Goal: Task Accomplishment & Management: Complete application form

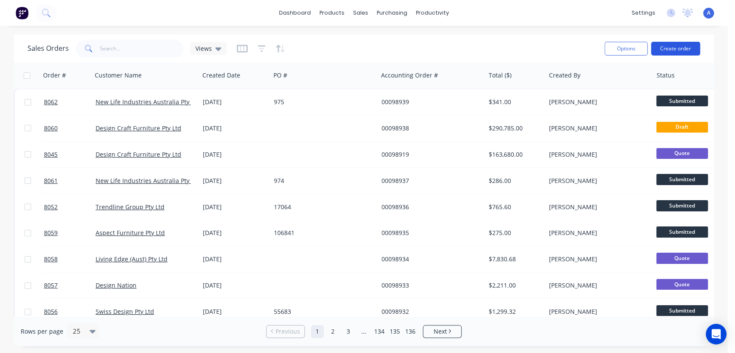
click at [685, 49] on button "Create order" at bounding box center [675, 49] width 49 height 14
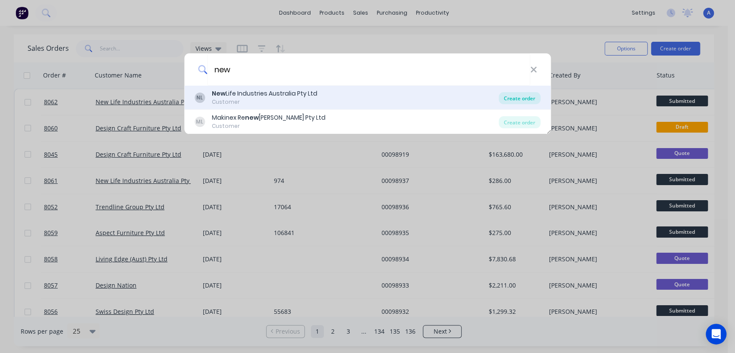
type input "new"
click at [519, 96] on div "Create order" at bounding box center [519, 98] width 42 height 12
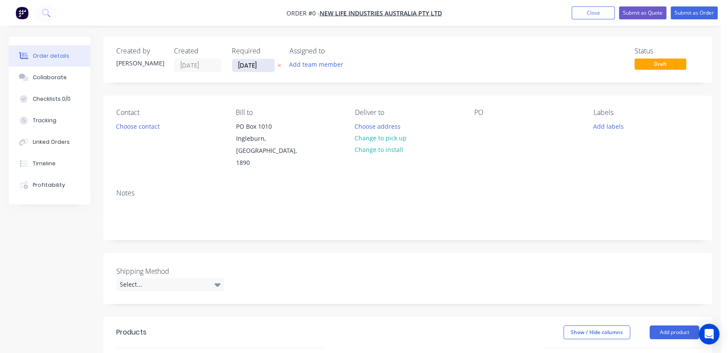
click at [265, 60] on input "[DATE]" at bounding box center [253, 65] width 42 height 13
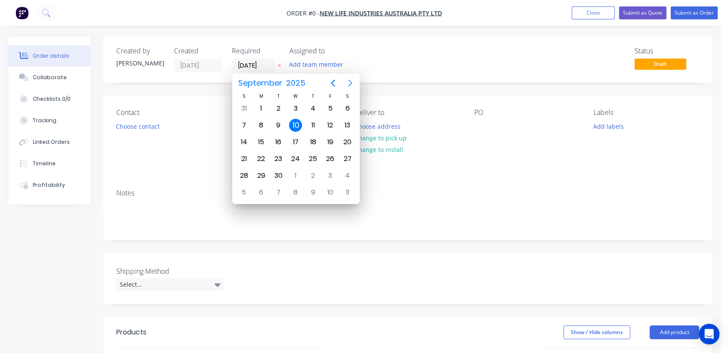
click at [350, 81] on icon "Next page" at bounding box center [350, 83] width 4 height 7
click at [290, 176] on div "31" at bounding box center [295, 175] width 13 height 13
type input "[DATE]"
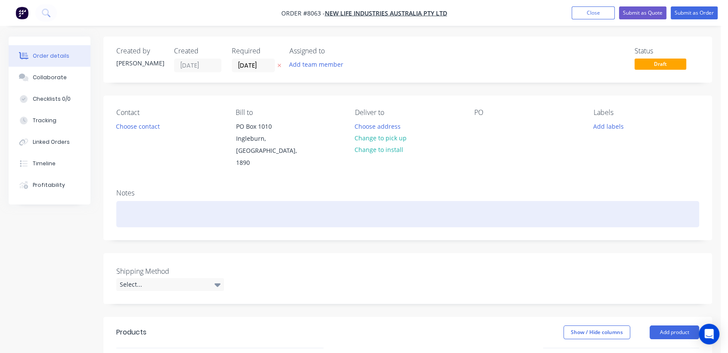
click at [138, 204] on div at bounding box center [407, 214] width 582 height 26
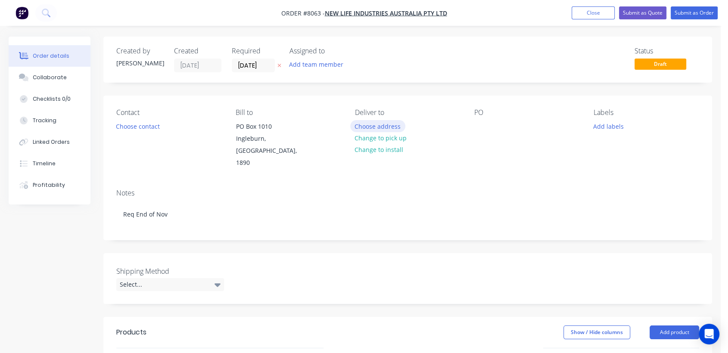
click at [390, 124] on button "Choose address" at bounding box center [377, 126] width 55 height 12
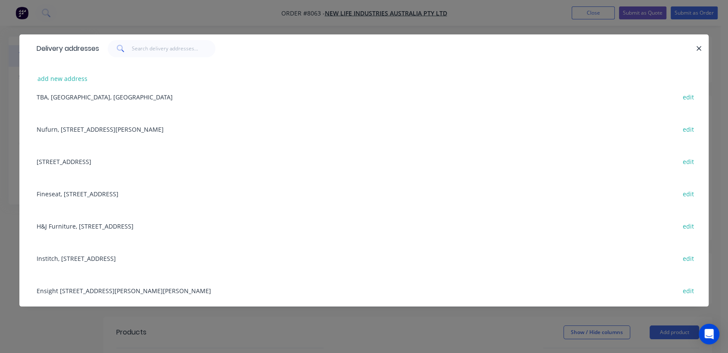
scroll to position [193, 0]
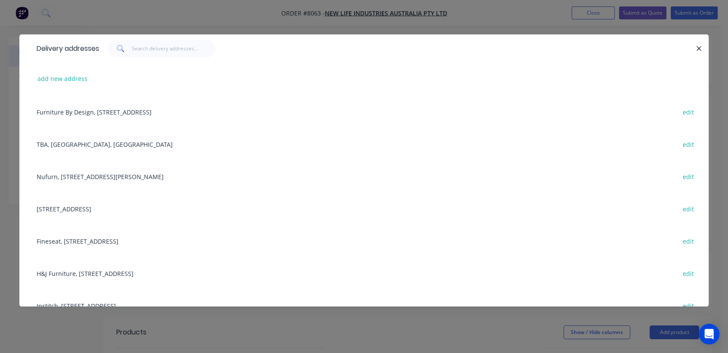
click at [112, 176] on div "Nufurn, [STREET_ADDRESS][PERSON_NAME] edit" at bounding box center [363, 176] width 663 height 32
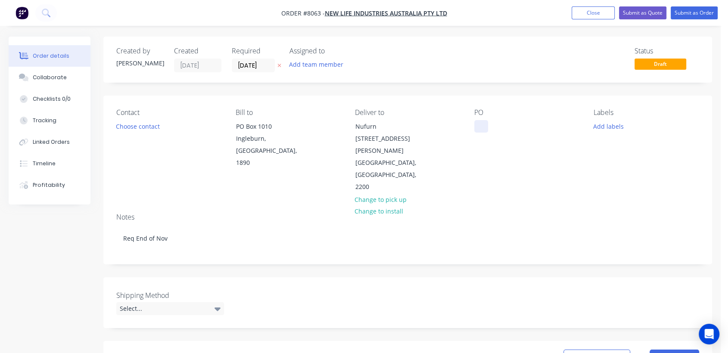
click at [481, 126] on div at bounding box center [481, 126] width 14 height 12
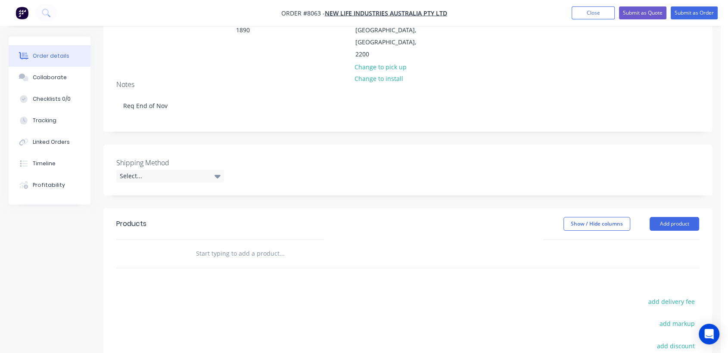
scroll to position [143, 0]
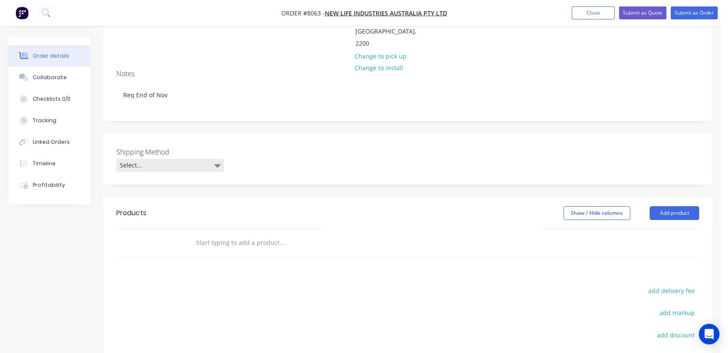
click at [164, 159] on div "Select..." at bounding box center [170, 165] width 108 height 13
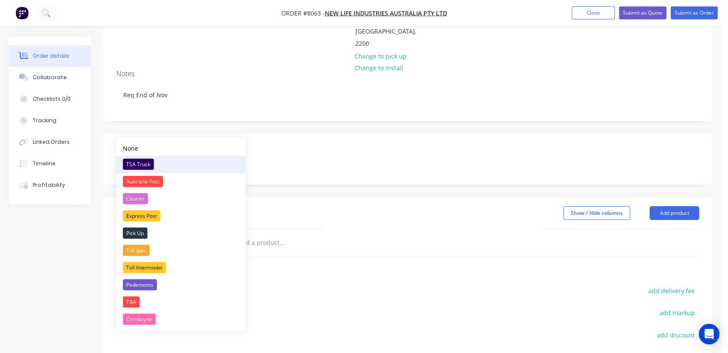
click at [145, 163] on div "TSA Truck" at bounding box center [138, 163] width 31 height 11
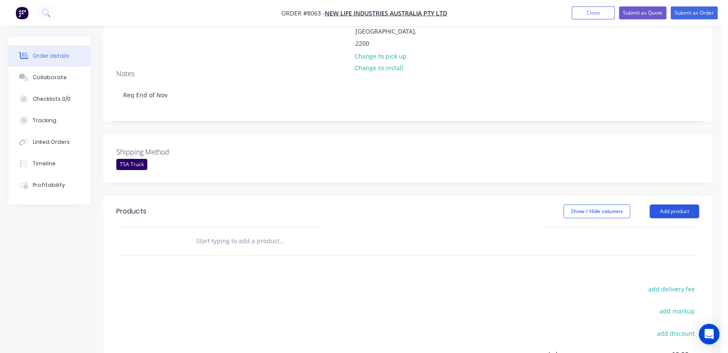
click at [688, 204] on button "Add product" at bounding box center [674, 211] width 50 height 14
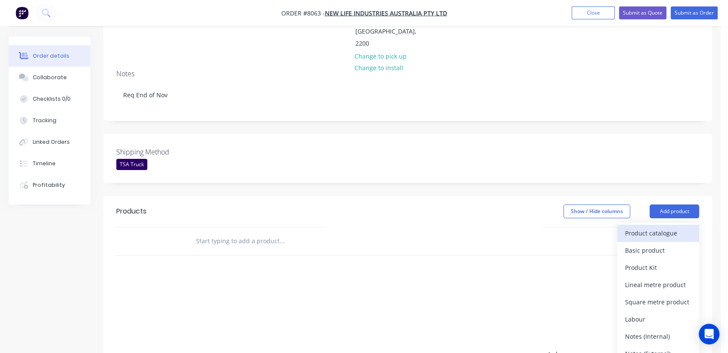
click at [629, 227] on div "Product catalogue" at bounding box center [658, 233] width 66 height 12
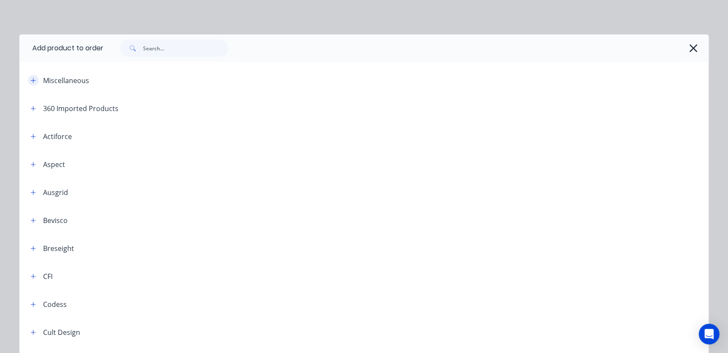
click at [31, 80] on icon "button" at bounding box center [33, 80] width 5 height 5
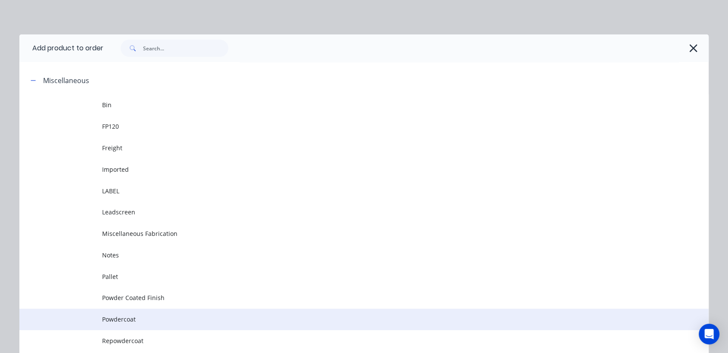
click at [138, 315] on span "Powdercoat" at bounding box center [344, 319] width 485 height 9
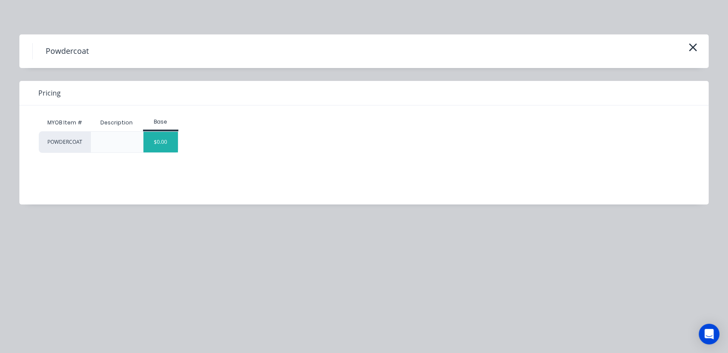
click at [156, 138] on div "$0.00" at bounding box center [160, 142] width 35 height 21
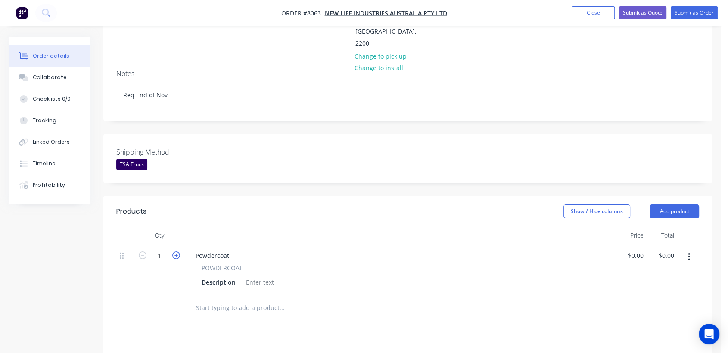
click at [176, 251] on icon "button" at bounding box center [176, 255] width 8 height 8
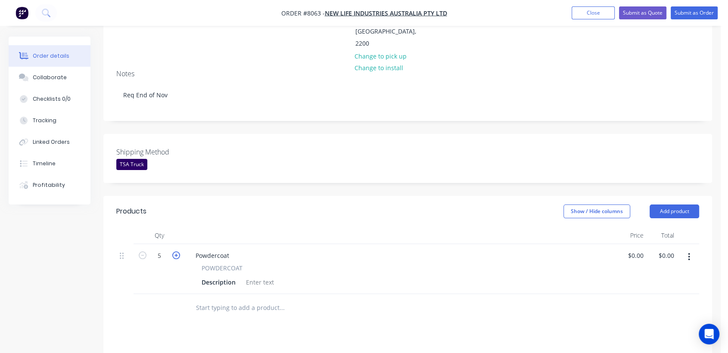
type input "6"
click at [250, 276] on div at bounding box center [259, 282] width 35 height 12
paste div
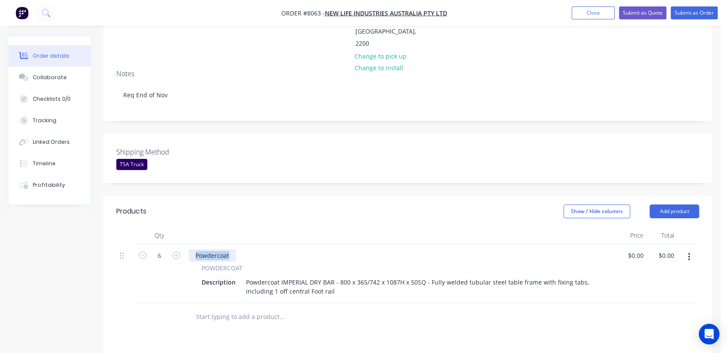
drag, startPoint x: 230, startPoint y: 217, endPoint x: 194, endPoint y: 212, distance: 37.0
click at [194, 244] on div "Powdercoat POWDERCOAT Description Powdercoat IMPERIAL DRY BAR - 800 x 365/742 x…" at bounding box center [400, 273] width 430 height 59
click at [244, 308] on input "text" at bounding box center [281, 316] width 172 height 17
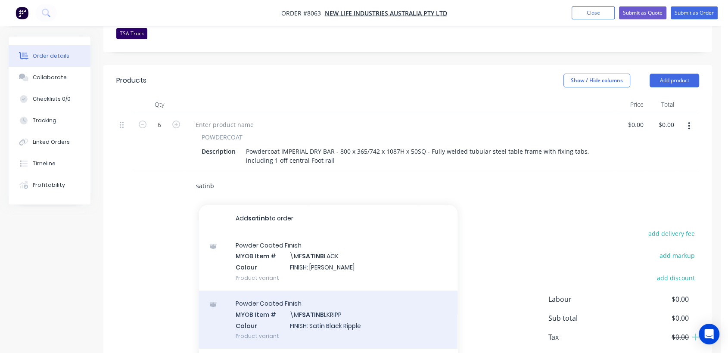
scroll to position [285, 0]
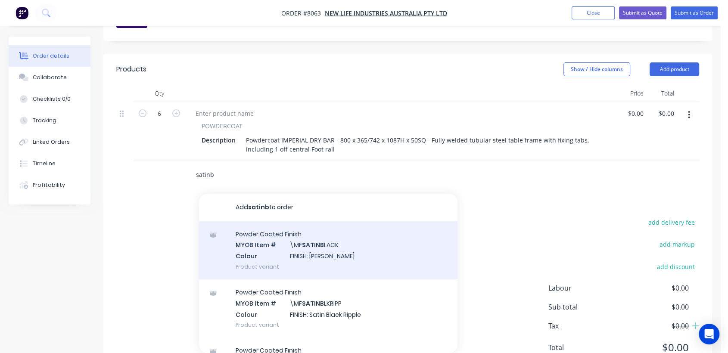
type input "satinb"
click at [320, 221] on div "Powder Coated Finish MYOB Item # \MF SATINB LACK Colour FINISH: Satin Black Pro…" at bounding box center [328, 250] width 258 height 58
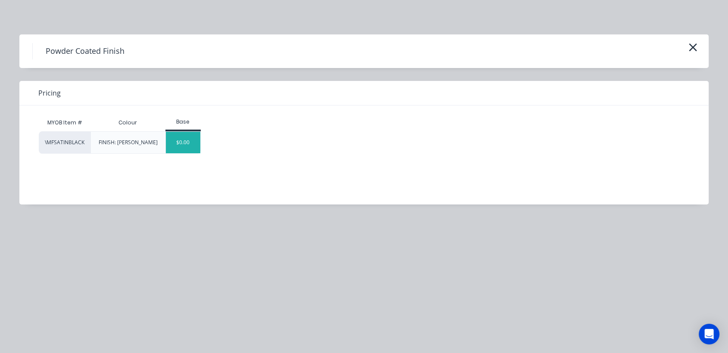
click at [194, 145] on div "$0.00" at bounding box center [183, 143] width 35 height 22
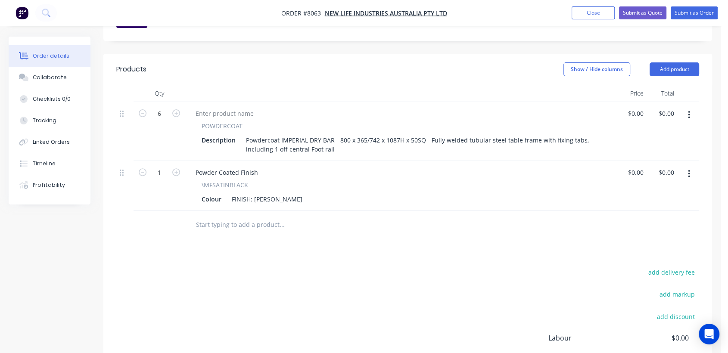
click at [261, 216] on input "text" at bounding box center [281, 224] width 172 height 17
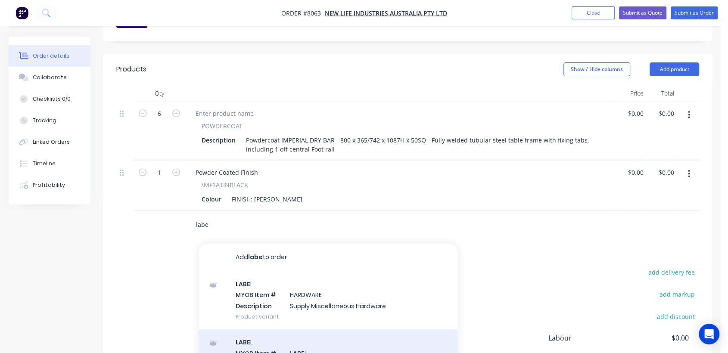
type input "labe"
click at [337, 329] on div "LABE L MYOB Item # LABE L Description LABE L As Product variant" at bounding box center [328, 358] width 258 height 58
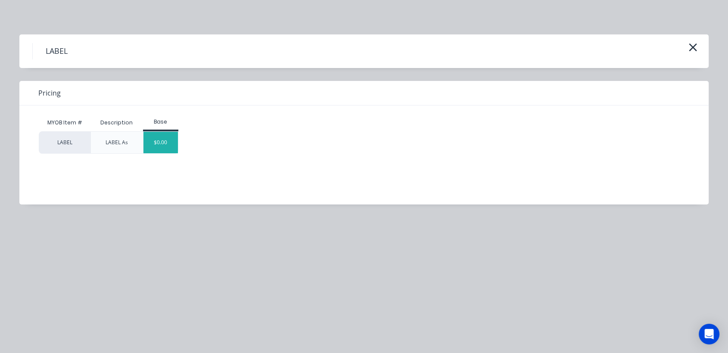
click at [169, 142] on div "$0.00" at bounding box center [160, 143] width 35 height 22
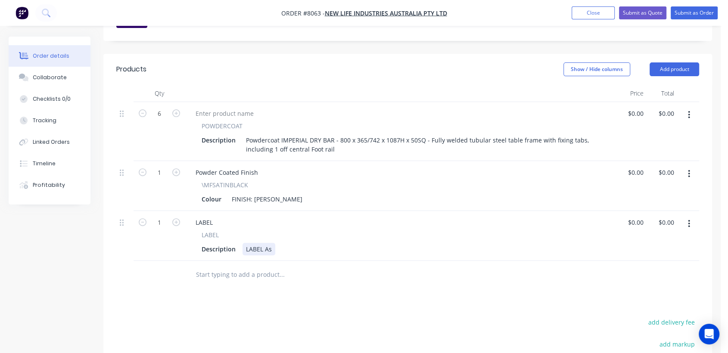
click at [273, 243] on div "LABEL As" at bounding box center [258, 249] width 33 height 12
type input "$0.00"
click at [267, 266] on input "text" at bounding box center [281, 274] width 172 height 17
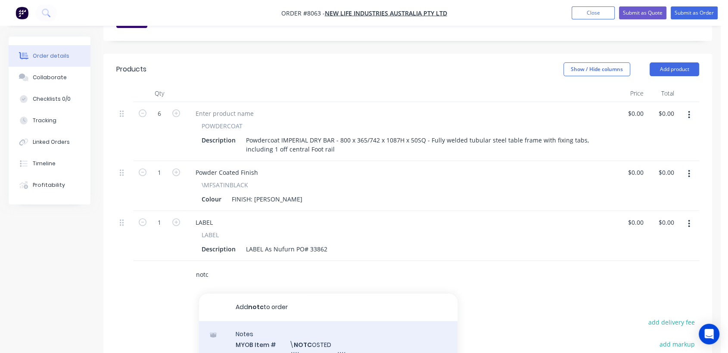
type input "notc"
click at [345, 321] on div "Notes MYOB Item # \ NOTC OSTED Description ////NOT COSTED//// Product variant" at bounding box center [328, 350] width 258 height 58
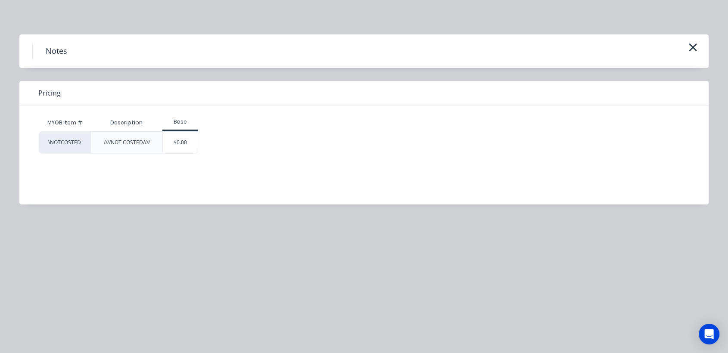
click at [183, 131] on div "$0.00" at bounding box center [180, 142] width 36 height 22
click at [183, 138] on div "$0.00" at bounding box center [180, 143] width 35 height 22
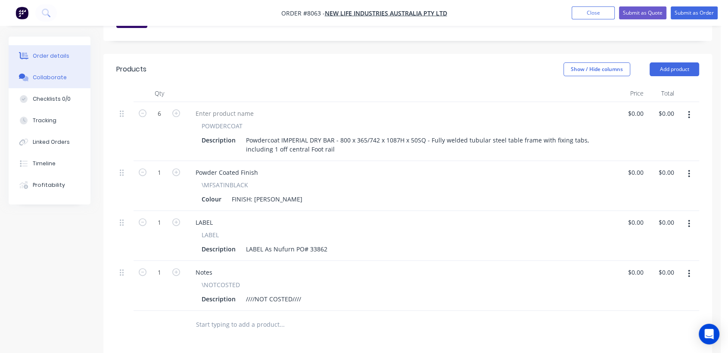
click at [59, 74] on div "Collaborate" at bounding box center [50, 78] width 34 height 8
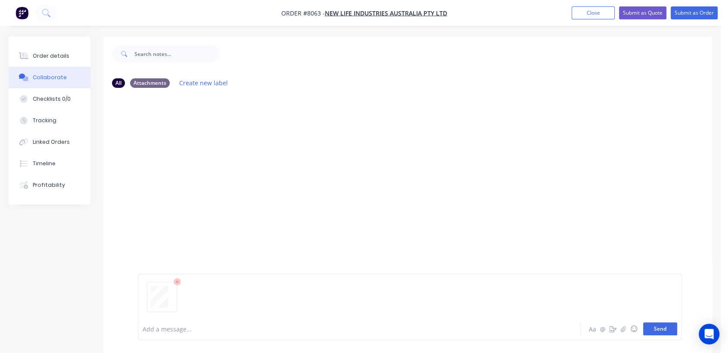
click at [665, 323] on button "Send" at bounding box center [660, 328] width 34 height 13
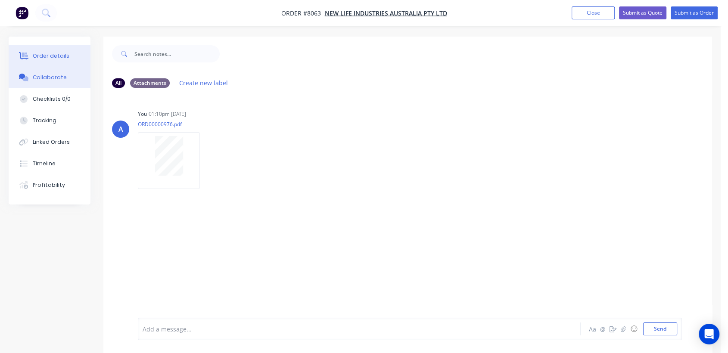
click at [53, 54] on div "Order details" at bounding box center [51, 56] width 37 height 8
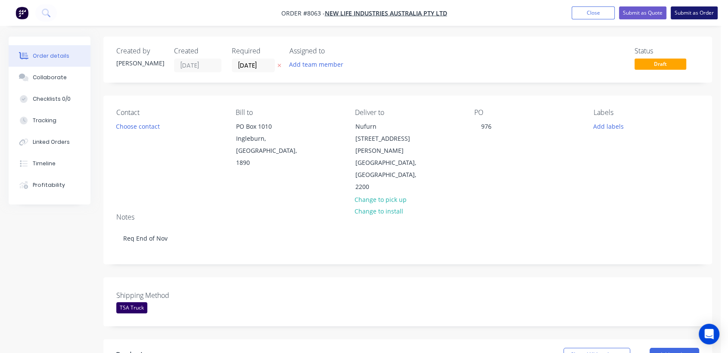
click at [704, 6] on button "Submit as Order" at bounding box center [693, 12] width 47 height 13
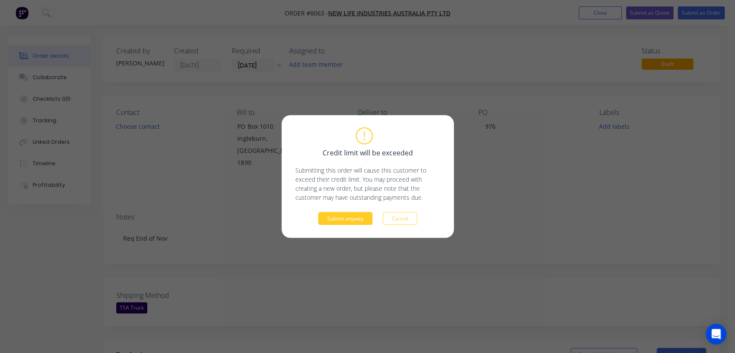
click at [351, 217] on button "Submit anyway" at bounding box center [345, 218] width 54 height 13
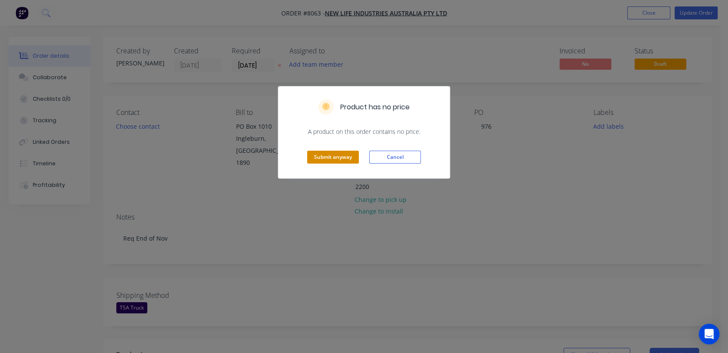
click at [334, 155] on button "Submit anyway" at bounding box center [333, 157] width 52 height 13
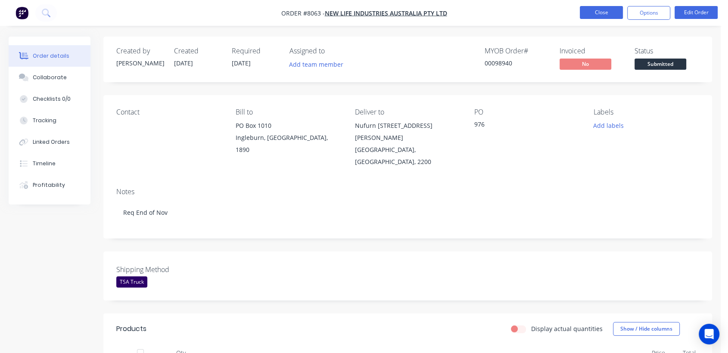
click at [597, 14] on button "Close" at bounding box center [600, 12] width 43 height 13
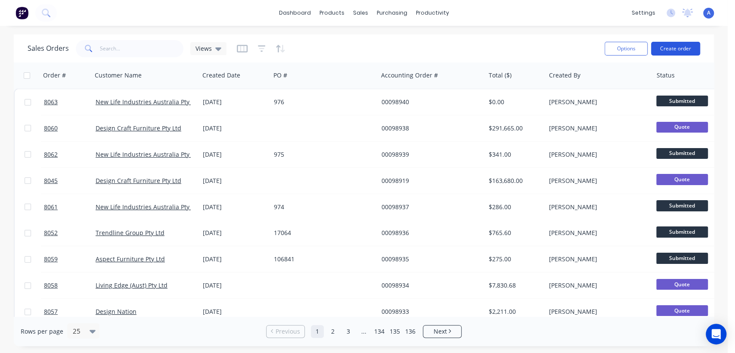
click at [679, 47] on button "Create order" at bounding box center [675, 49] width 49 height 14
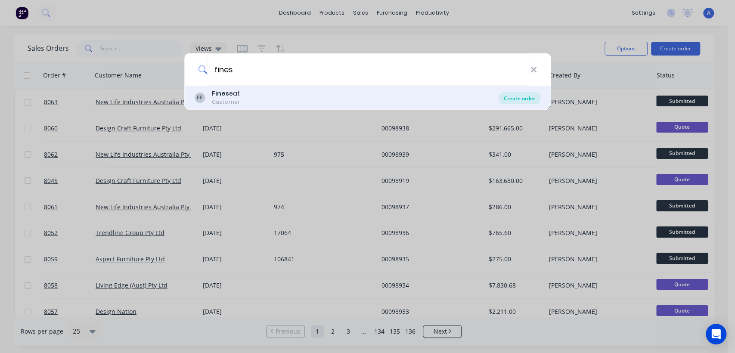
type input "fines"
click at [527, 99] on div "Create order" at bounding box center [519, 98] width 42 height 12
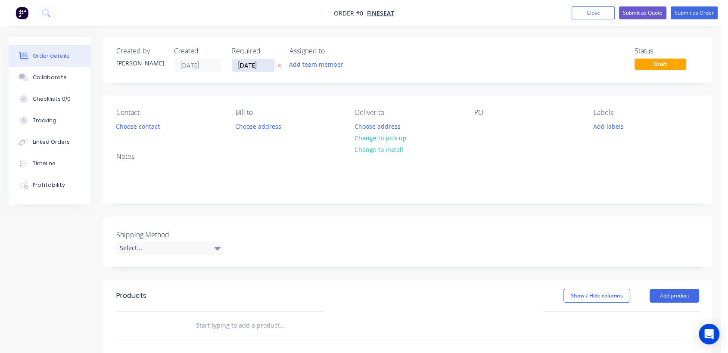
click at [265, 67] on input "[DATE]" at bounding box center [253, 65] width 42 height 13
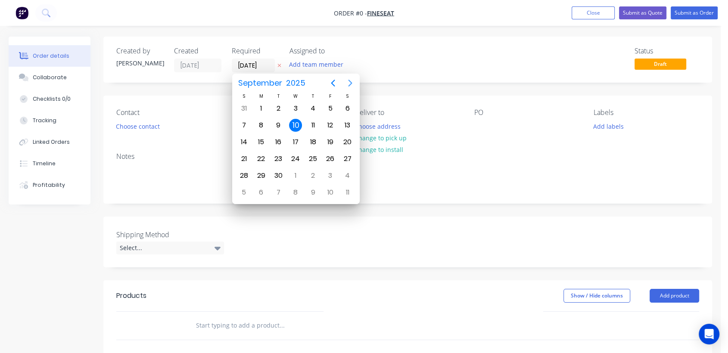
click at [348, 83] on icon "Next page" at bounding box center [350, 83] width 10 height 10
click at [294, 170] on div "31" at bounding box center [295, 175] width 13 height 13
type input "[DATE]"
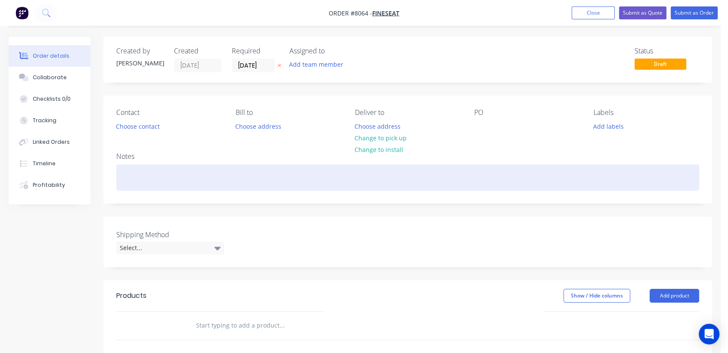
click at [163, 177] on div at bounding box center [407, 177] width 582 height 26
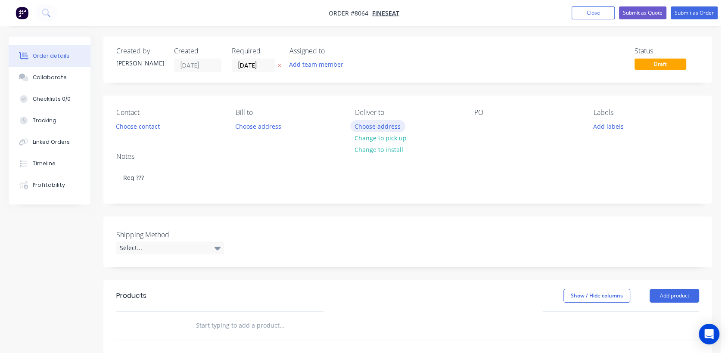
click at [388, 127] on button "Choose address" at bounding box center [377, 126] width 55 height 12
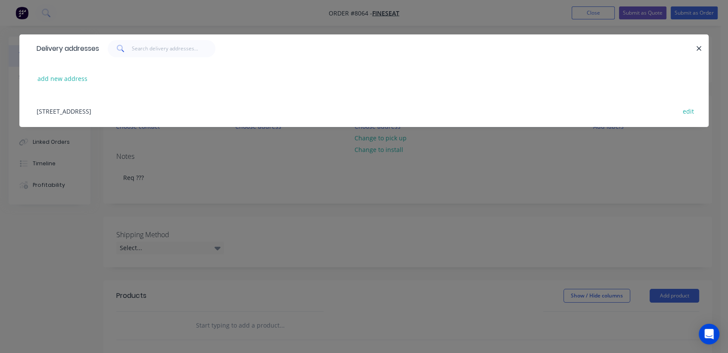
click at [116, 111] on div "[STREET_ADDRESS] edit" at bounding box center [363, 111] width 663 height 32
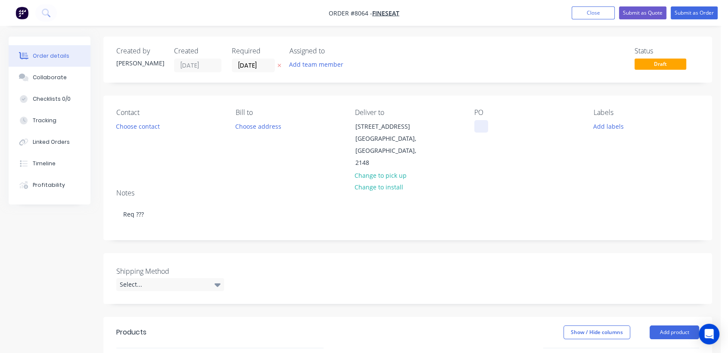
click at [481, 126] on div at bounding box center [481, 126] width 14 height 12
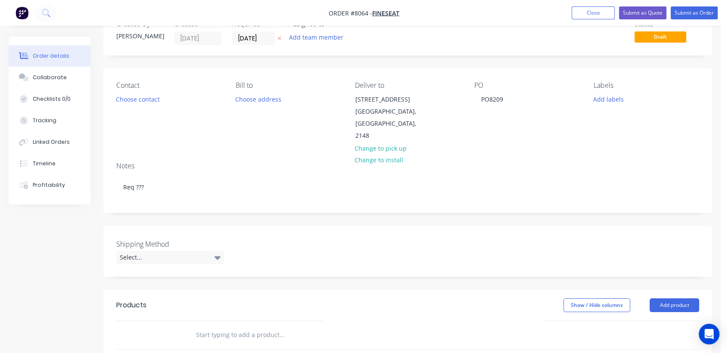
scroll to position [96, 0]
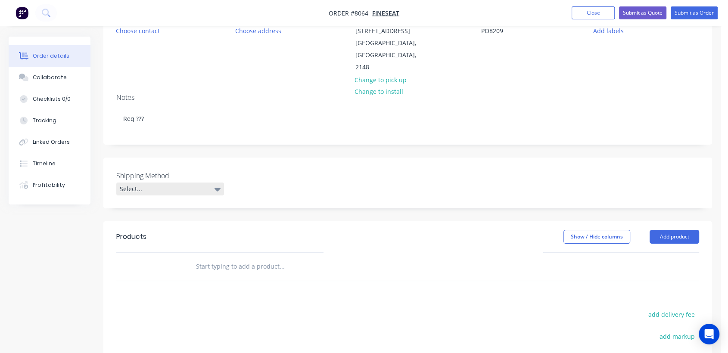
click at [169, 183] on div "Select..." at bounding box center [170, 189] width 108 height 13
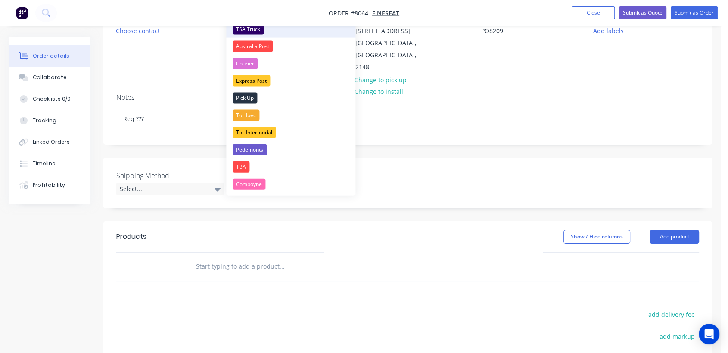
click at [255, 27] on div "TSA Truck" at bounding box center [247, 29] width 31 height 11
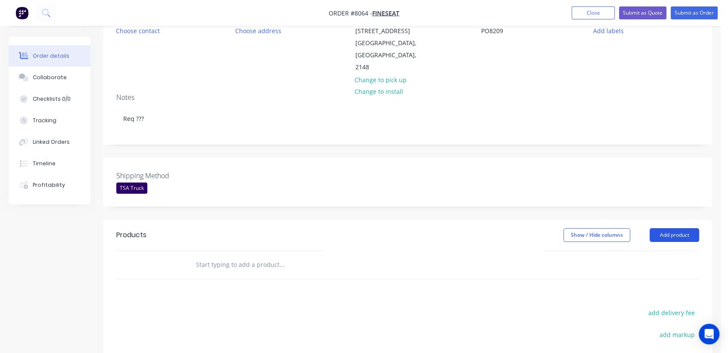
click at [679, 228] on button "Add product" at bounding box center [674, 235] width 50 height 14
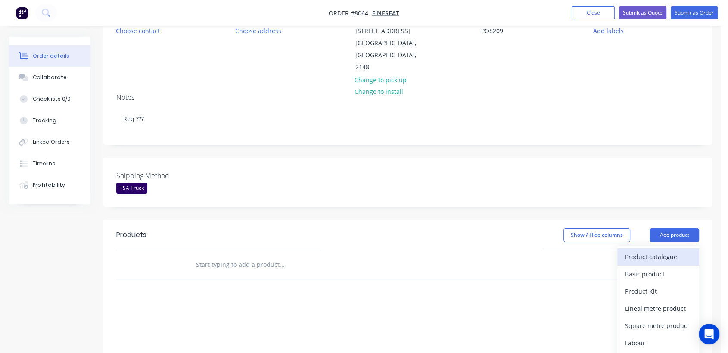
click at [644, 251] on div "Product catalogue" at bounding box center [658, 257] width 66 height 12
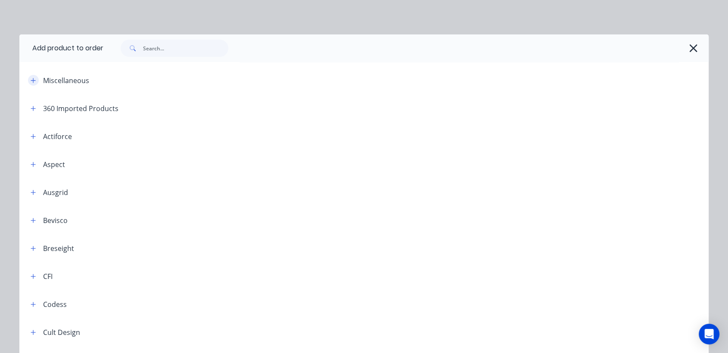
click at [32, 80] on icon "button" at bounding box center [33, 80] width 5 height 6
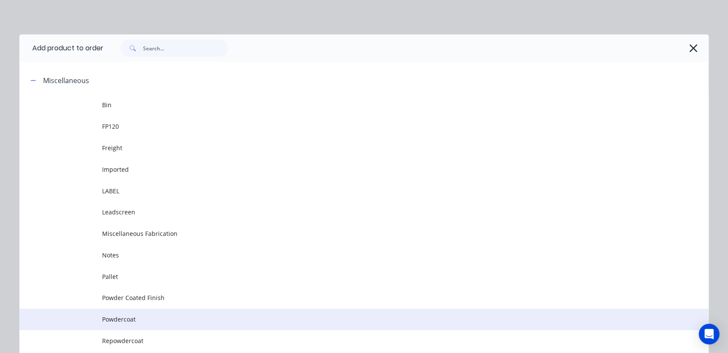
click at [145, 320] on span "Powdercoat" at bounding box center [344, 319] width 485 height 9
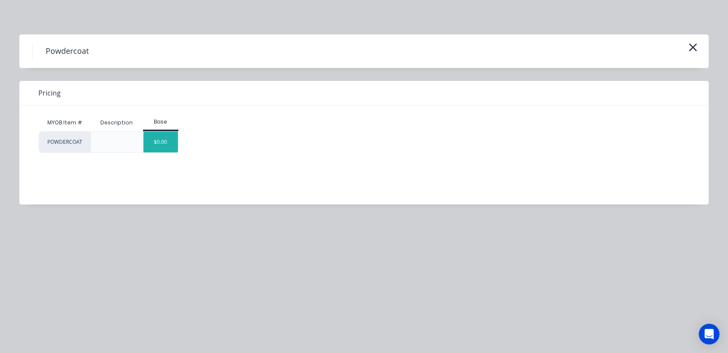
click at [167, 143] on div "$0.00" at bounding box center [160, 142] width 35 height 21
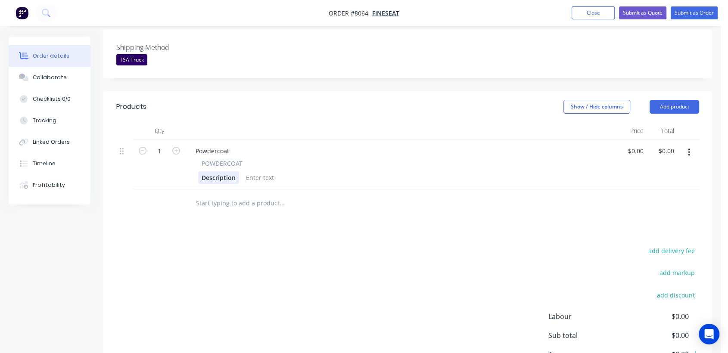
scroll to position [239, 0]
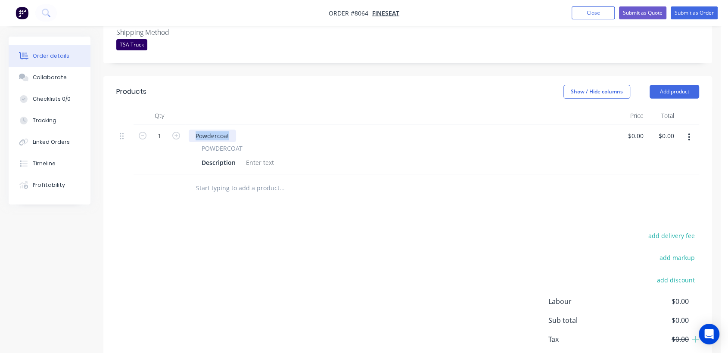
drag, startPoint x: 232, startPoint y: 121, endPoint x: 194, endPoint y: 120, distance: 37.9
click at [194, 130] on div "Powdercoat" at bounding box center [212, 136] width 47 height 12
click at [268, 156] on div at bounding box center [259, 162] width 35 height 12
paste div
type input "$0.00"
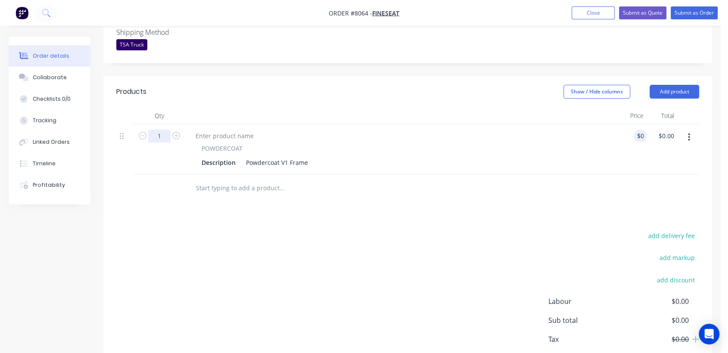
click at [165, 130] on input "1" at bounding box center [159, 136] width 22 height 13
type input "40"
click at [227, 181] on input "text" at bounding box center [281, 188] width 172 height 17
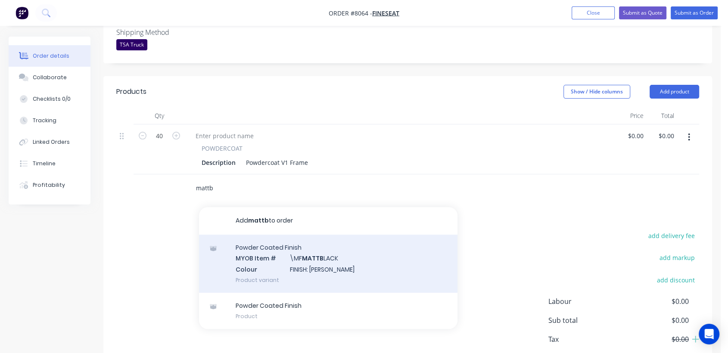
type input "mattb"
click at [296, 260] on div "Powder Coated Finish MYOB Item # \MF MATTB LACK Colour FINISH: [PERSON_NAME] Pr…" at bounding box center [328, 264] width 258 height 58
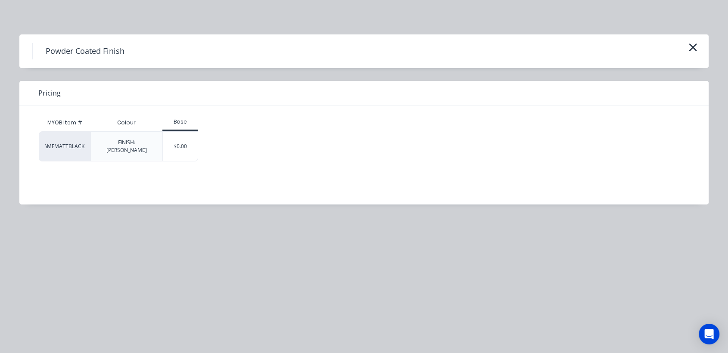
drag, startPoint x: 192, startPoint y: 144, endPoint x: 196, endPoint y: 150, distance: 7.3
click at [191, 143] on div "$0.00" at bounding box center [180, 146] width 35 height 29
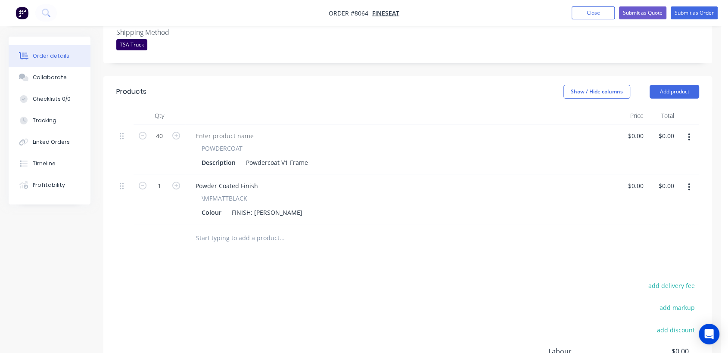
click at [251, 229] on input "text" at bounding box center [281, 237] width 172 height 17
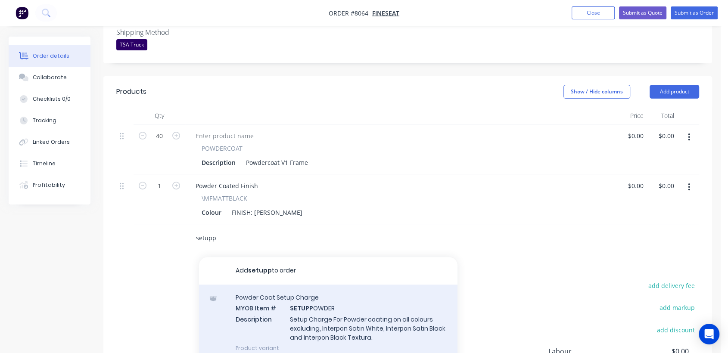
type input "setupp"
click at [292, 295] on div "Powder Coat Setup Charge MYOB Item # SETUPP OWDER Description Setup Charge For …" at bounding box center [328, 323] width 258 height 76
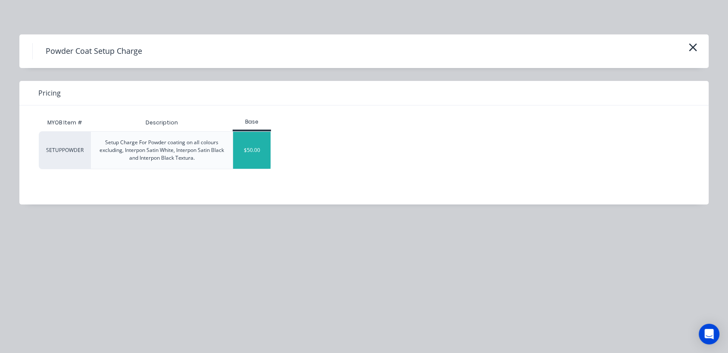
click at [236, 150] on div "$50.00" at bounding box center [251, 150] width 37 height 37
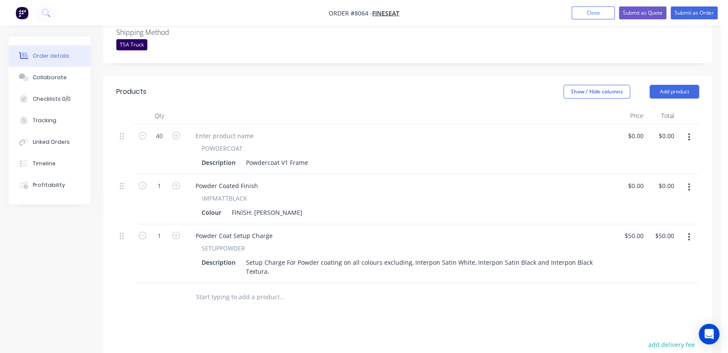
click at [238, 288] on input "text" at bounding box center [281, 296] width 172 height 17
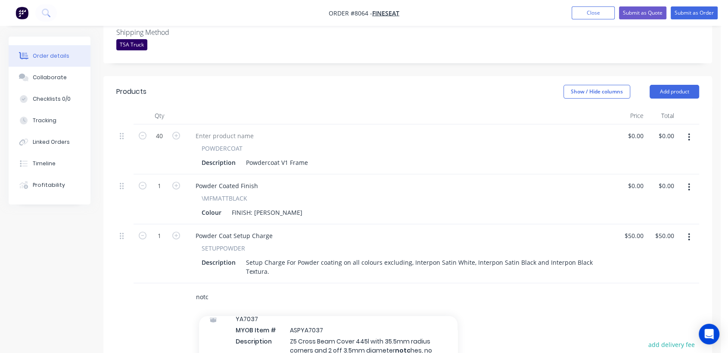
scroll to position [48, 0]
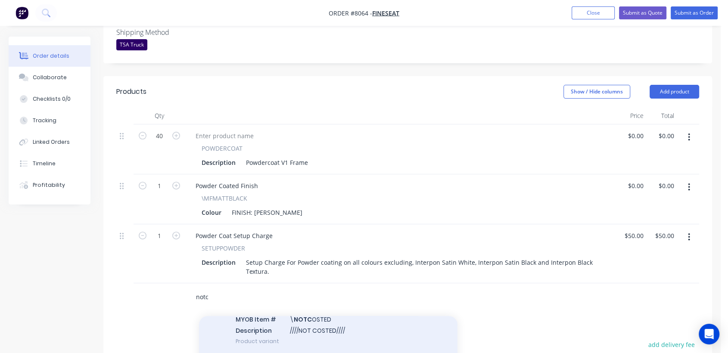
type input "notc"
click at [319, 311] on div "Notes MYOB Item # \ NOTC OSTED Description ////NOT COSTED//// Product variant" at bounding box center [328, 325] width 258 height 58
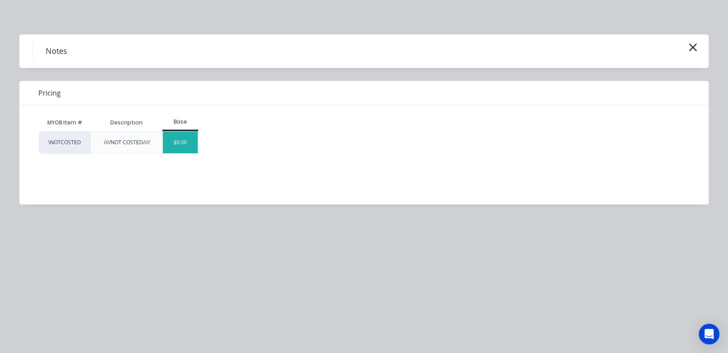
click at [182, 138] on div "$0.00" at bounding box center [180, 143] width 35 height 22
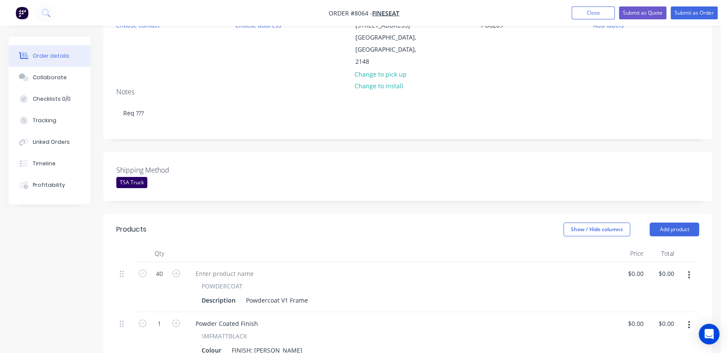
scroll to position [96, 0]
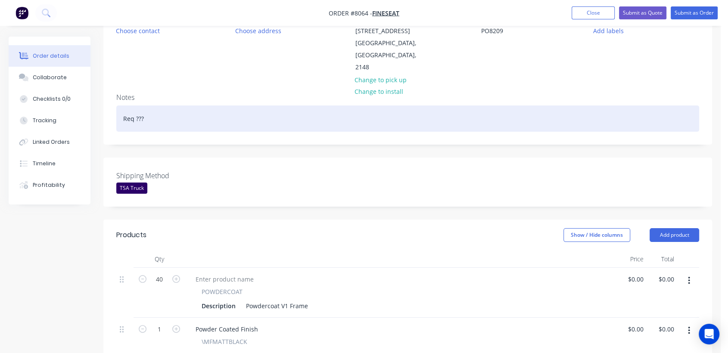
click at [146, 111] on div "Req ???" at bounding box center [407, 118] width 582 height 26
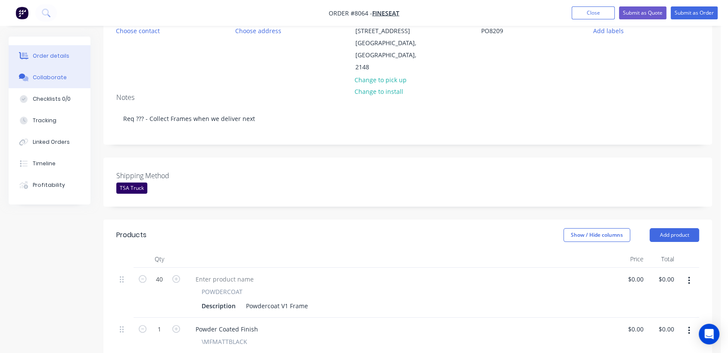
click at [47, 78] on div "Collaborate" at bounding box center [50, 78] width 34 height 8
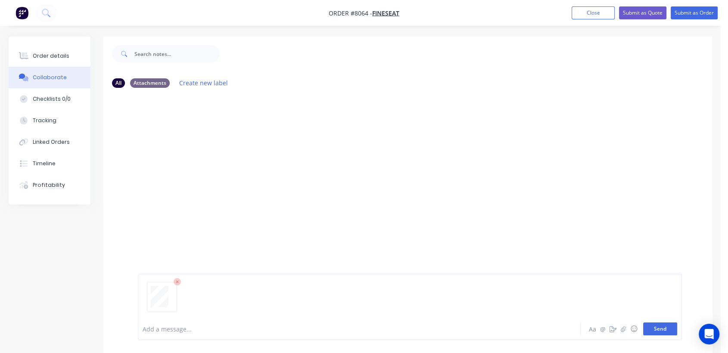
click at [654, 332] on button "Send" at bounding box center [660, 328] width 34 height 13
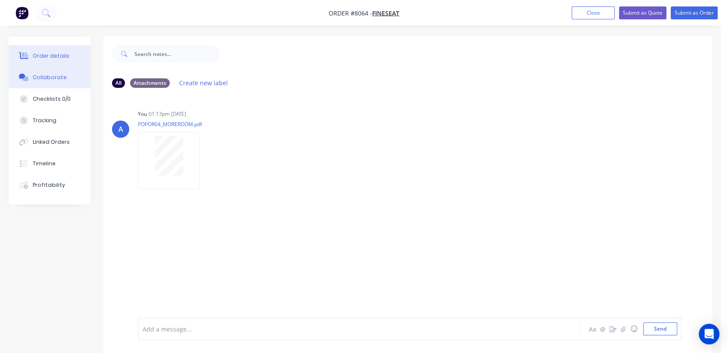
click at [54, 55] on div "Order details" at bounding box center [51, 56] width 37 height 8
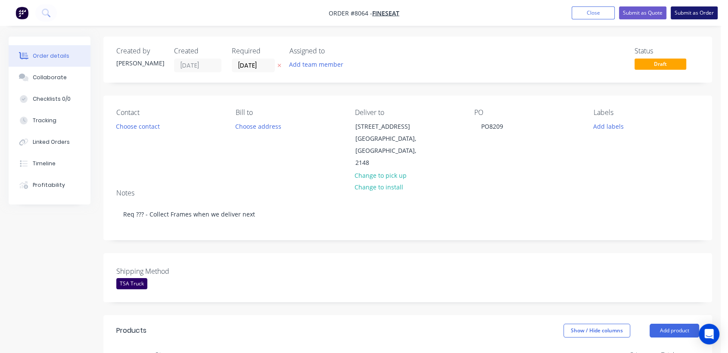
click at [688, 12] on button "Submit as Order" at bounding box center [693, 12] width 47 height 13
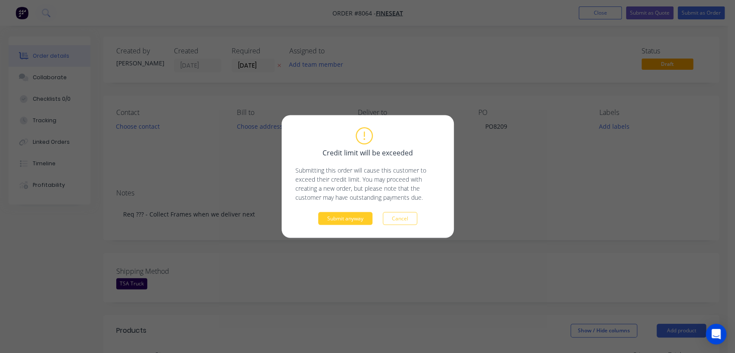
click at [352, 221] on button "Submit anyway" at bounding box center [345, 218] width 54 height 13
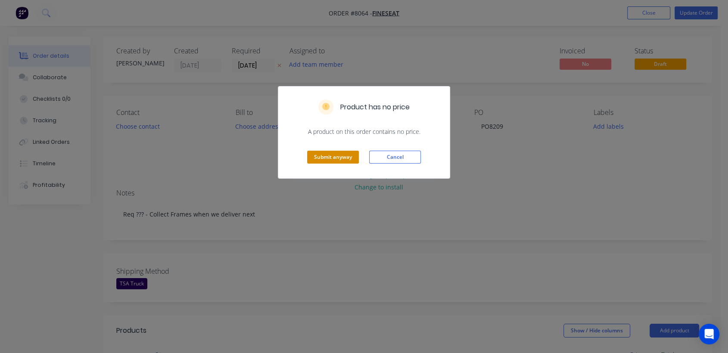
click at [340, 161] on button "Submit anyway" at bounding box center [333, 157] width 52 height 13
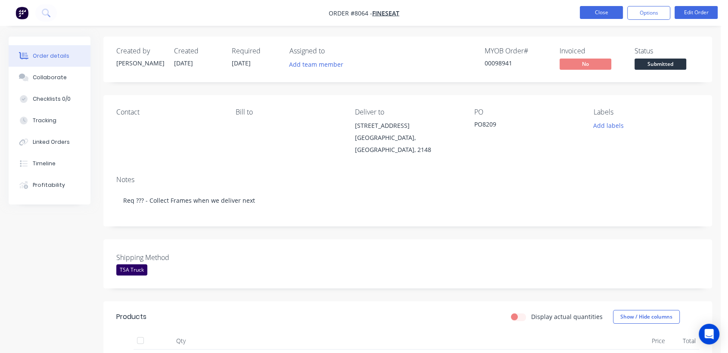
click at [596, 11] on button "Close" at bounding box center [600, 12] width 43 height 13
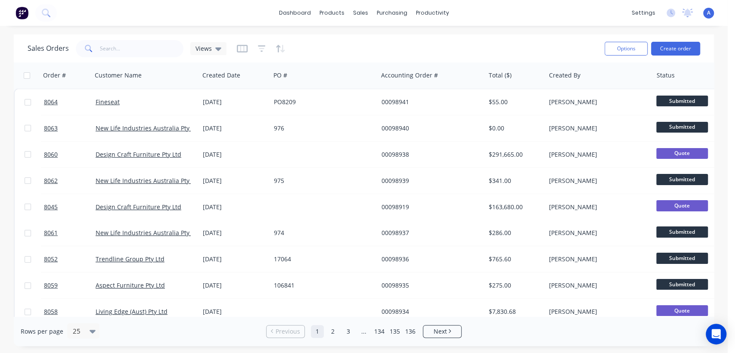
click at [668, 40] on div "Options Create order" at bounding box center [650, 48] width 99 height 21
click at [669, 48] on button "Create order" at bounding box center [675, 49] width 49 height 14
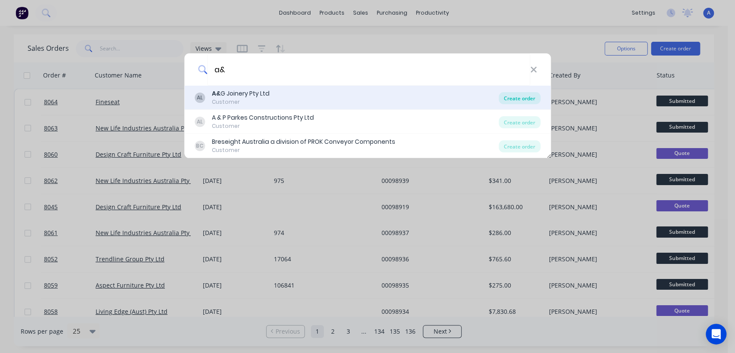
type input "a&"
click at [509, 99] on div "Create order" at bounding box center [519, 98] width 42 height 12
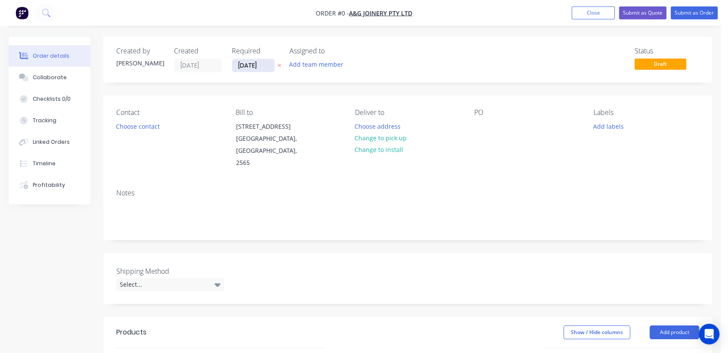
click at [262, 64] on input "[DATE]" at bounding box center [253, 65] width 42 height 13
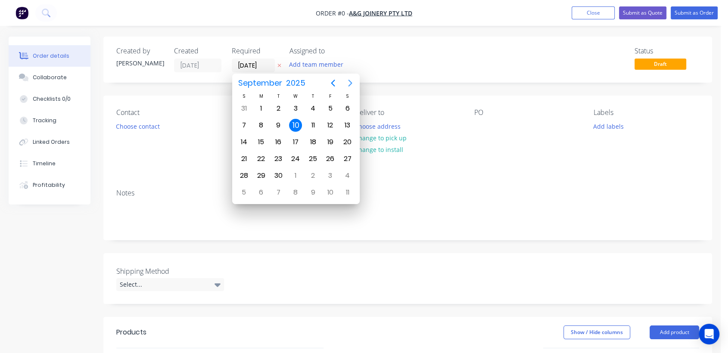
click at [350, 82] on icon "Next page" at bounding box center [350, 83] width 4 height 7
drag, startPoint x: 297, startPoint y: 175, endPoint x: 255, endPoint y: 184, distance: 42.8
click at [297, 175] on div "31" at bounding box center [295, 175] width 13 height 13
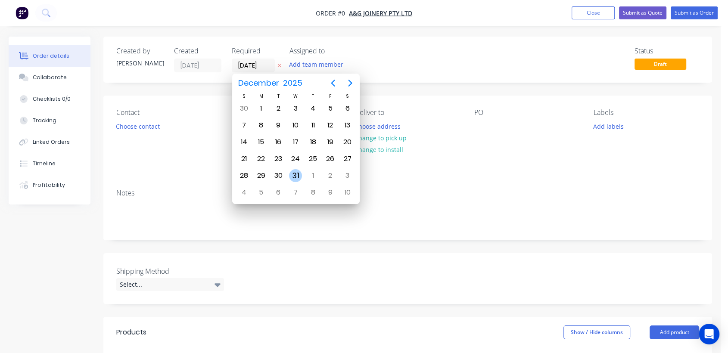
type input "[DATE]"
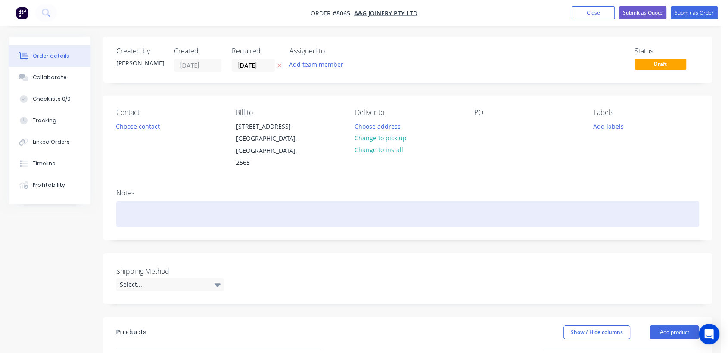
click at [137, 201] on div at bounding box center [407, 214] width 582 height 26
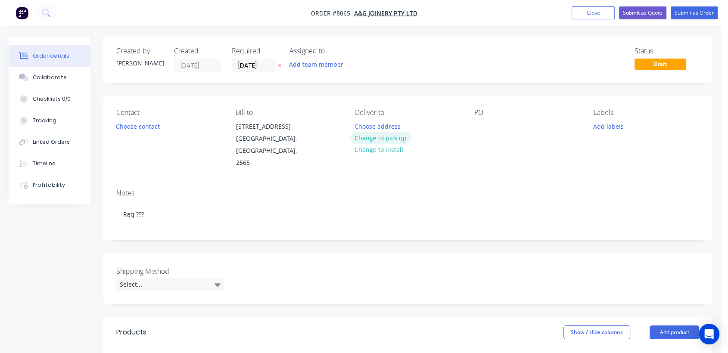
click at [384, 135] on button "Change to pick up" at bounding box center [380, 138] width 61 height 12
click at [480, 121] on div at bounding box center [481, 126] width 14 height 12
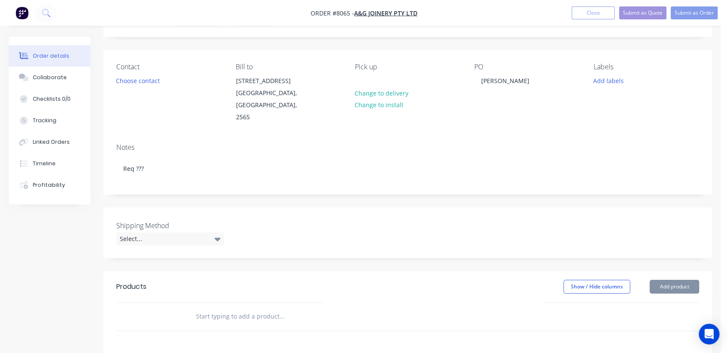
scroll to position [191, 0]
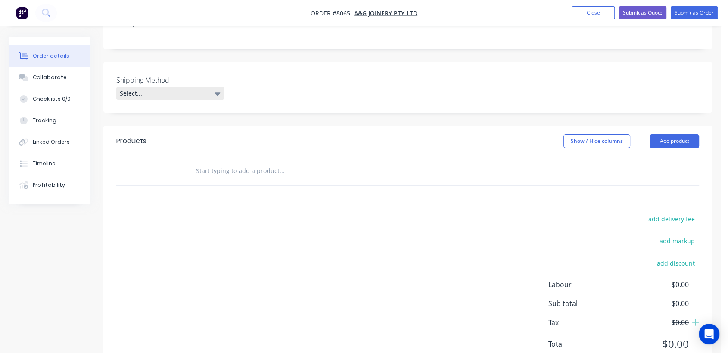
click at [171, 87] on div "Select..." at bounding box center [170, 93] width 108 height 13
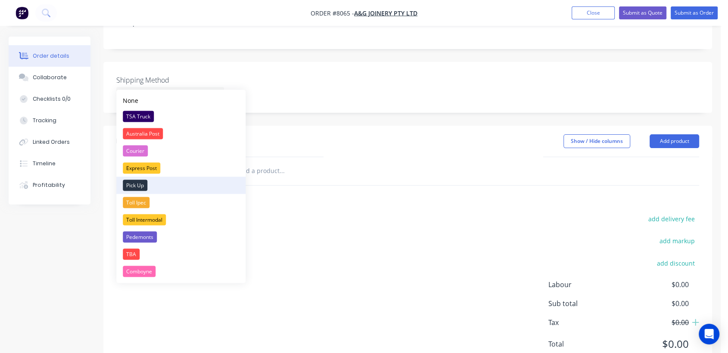
click at [143, 180] on div "Pick Up" at bounding box center [135, 185] width 25 height 11
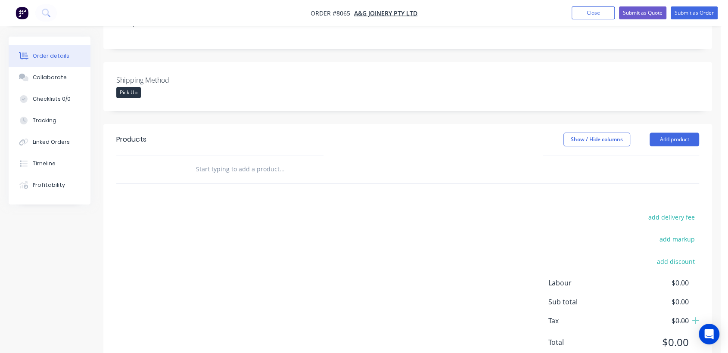
click at [262, 161] on input "text" at bounding box center [281, 169] width 172 height 17
click at [668, 133] on button "Add product" at bounding box center [674, 140] width 50 height 14
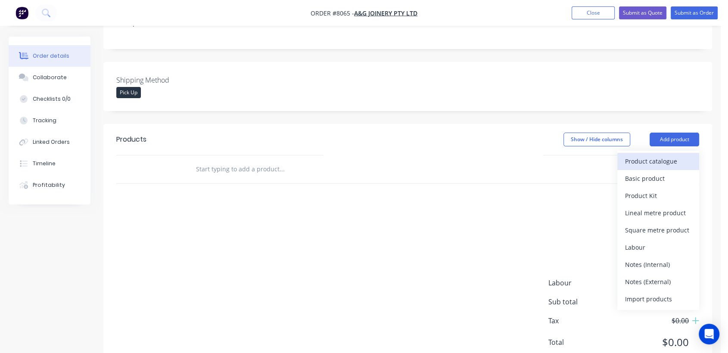
click at [644, 157] on button "Product catalogue" at bounding box center [658, 161] width 82 height 17
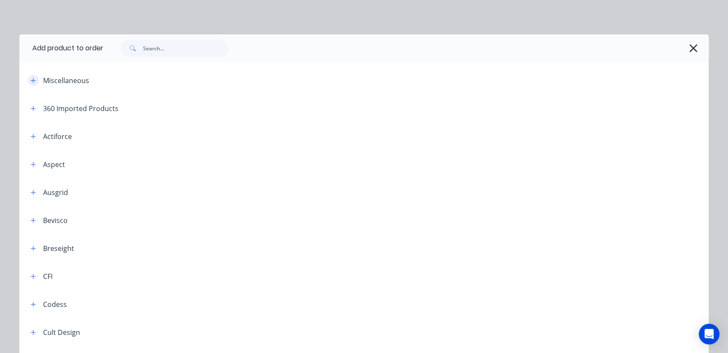
click at [32, 81] on icon "button" at bounding box center [33, 80] width 5 height 6
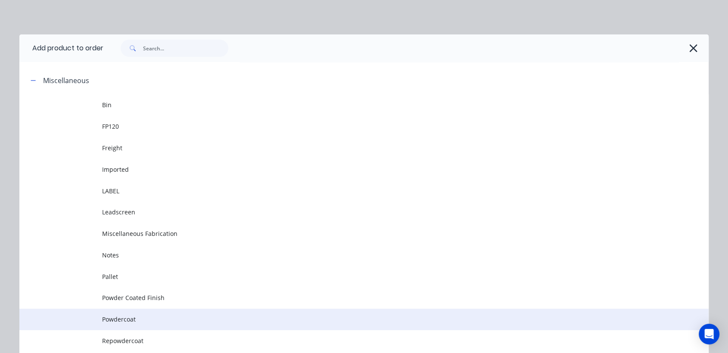
click at [137, 313] on td "Powdercoat" at bounding box center [405, 320] width 606 height 22
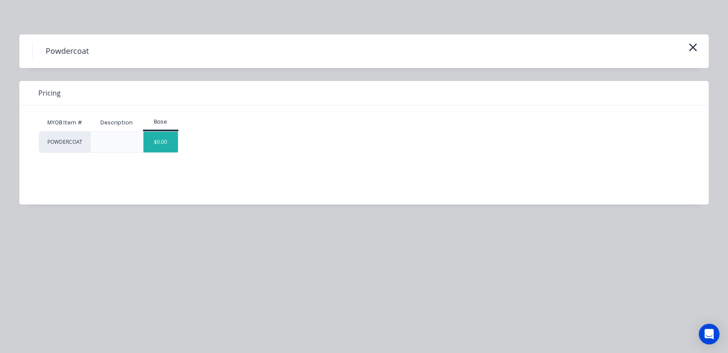
click at [165, 142] on div "$0.00" at bounding box center [160, 142] width 35 height 21
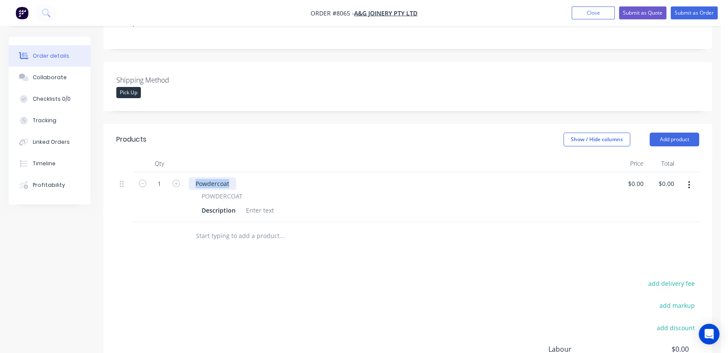
drag, startPoint x: 229, startPoint y: 172, endPoint x: 192, endPoint y: 164, distance: 38.3
click at [192, 172] on div "Powdercoat POWDERCOAT Description" at bounding box center [400, 197] width 430 height 50
click at [262, 204] on div at bounding box center [259, 210] width 35 height 12
paste div
click at [174, 180] on icon "button" at bounding box center [176, 184] width 8 height 8
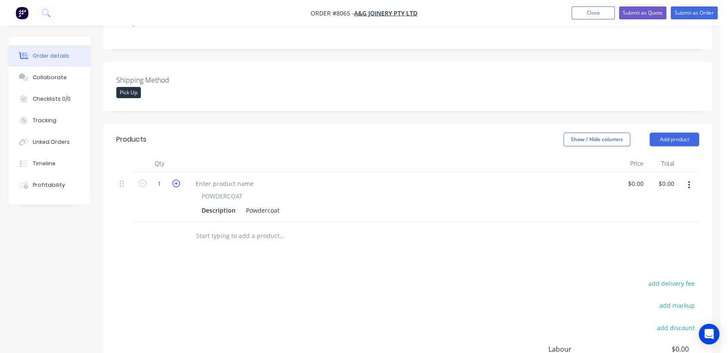
type input "2"
click at [282, 204] on div "Powdercoat" at bounding box center [262, 210] width 40 height 12
type input "$0.00"
click at [247, 227] on input "text" at bounding box center [281, 235] width 172 height 17
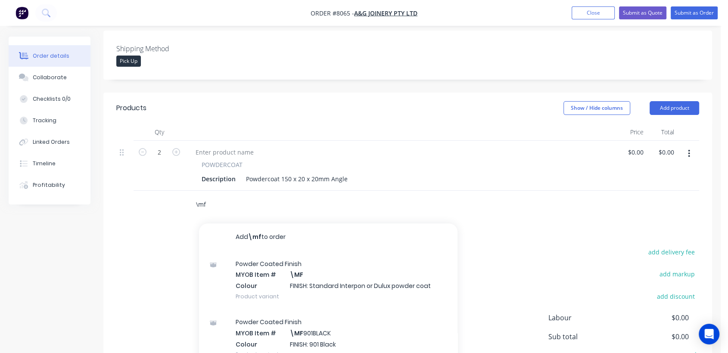
scroll to position [239, 0]
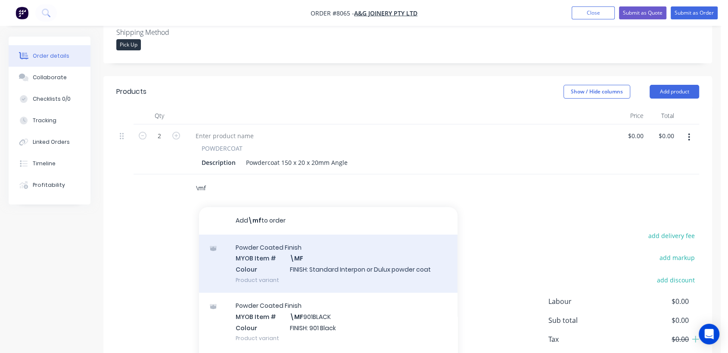
type input "\mf"
click at [325, 241] on div "Powder Coated Finish MYOB Item # \MF Colour FINISH: Standard Interpon or Dulux …" at bounding box center [328, 264] width 258 height 58
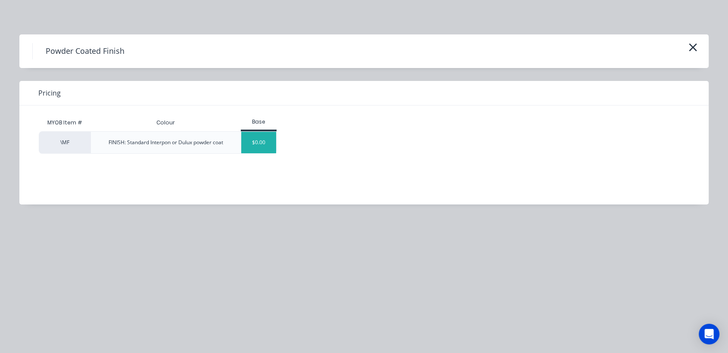
click at [253, 136] on div "$0.00" at bounding box center [258, 143] width 35 height 22
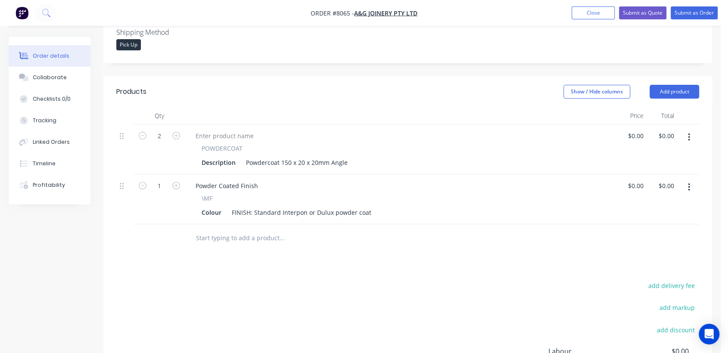
drag, startPoint x: 688, startPoint y: 176, endPoint x: 673, endPoint y: 185, distance: 17.8
click at [687, 180] on button "button" at bounding box center [688, 187] width 20 height 15
click at [630, 221] on div "Duplicate" at bounding box center [658, 227] width 66 height 12
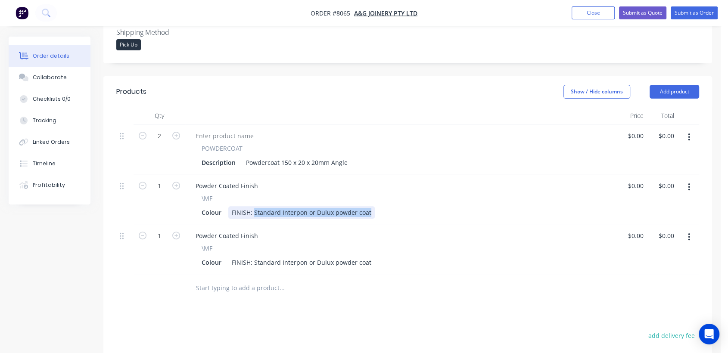
drag, startPoint x: 253, startPoint y: 199, endPoint x: 412, endPoint y: 223, distance: 161.4
click at [412, 223] on div "2 POWDERCOAT Description Powdercoat 150 x 20 x 20mm Angle $0.00 $0.00 $0.00 $0.…" at bounding box center [407, 199] width 582 height 150
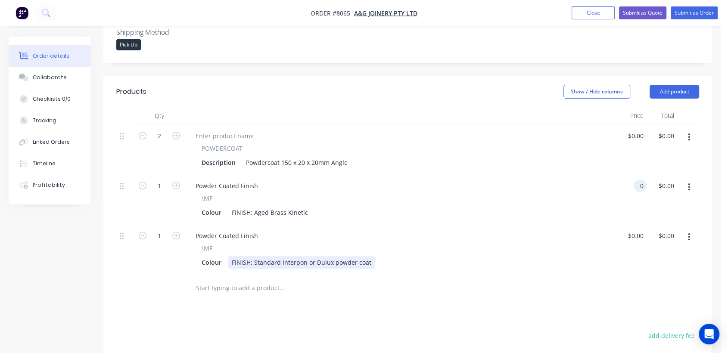
type input "$0.00"
drag, startPoint x: 254, startPoint y: 249, endPoint x: 378, endPoint y: 261, distance: 125.0
click at [378, 261] on div "Qty Price Total 2 POWDERCOAT Description Powdercoat 150 x 20 x 20mm Angle $0.00…" at bounding box center [407, 204] width 608 height 195
click at [370, 256] on div "FINISH: Standard Interpon or Dulux powder coat" at bounding box center [301, 262] width 146 height 12
drag, startPoint x: 368, startPoint y: 249, endPoint x: 252, endPoint y: 249, distance: 116.2
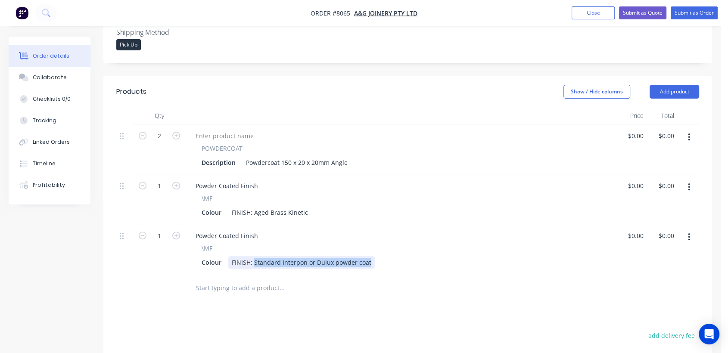
click at [252, 256] on div "FINISH: Standard Interpon or Dulux powder coat" at bounding box center [301, 262] width 146 height 12
type input "$0.00"
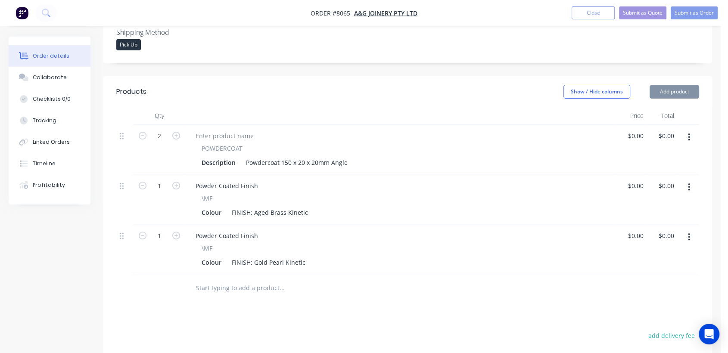
click at [232, 279] on input "text" at bounding box center [281, 287] width 172 height 17
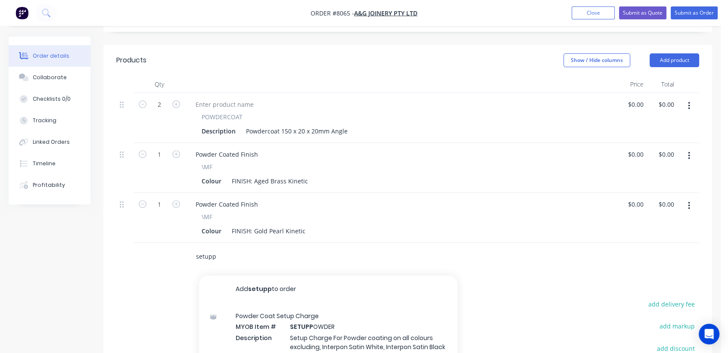
scroll to position [287, 0]
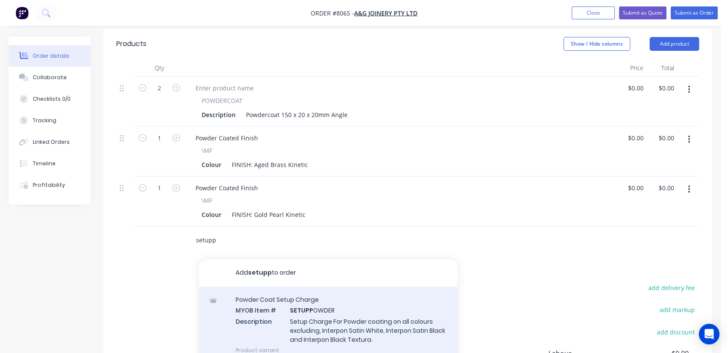
type input "setupp"
click at [291, 297] on div "Powder Coat Setup Charge MYOB Item # SETUPP OWDER Description Setup Charge For …" at bounding box center [328, 325] width 258 height 76
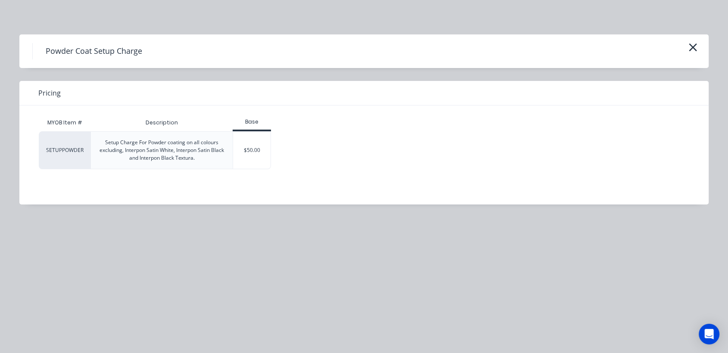
click at [261, 146] on div "$50.00" at bounding box center [251, 150] width 37 height 37
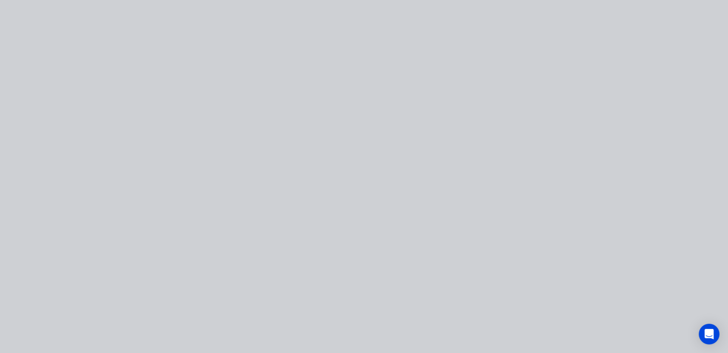
type input "$50.00"
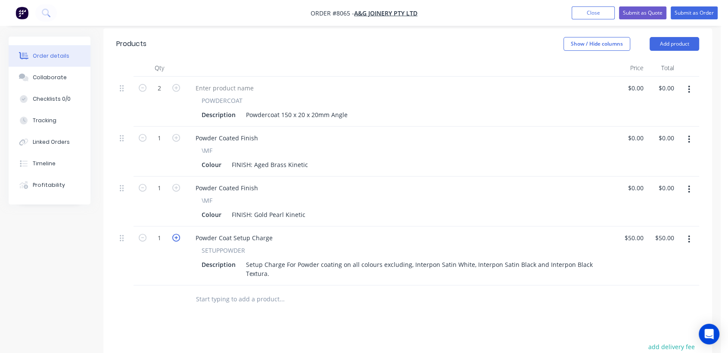
click at [176, 234] on icon "button" at bounding box center [176, 238] width 8 height 8
type input "2"
type input "$100.00"
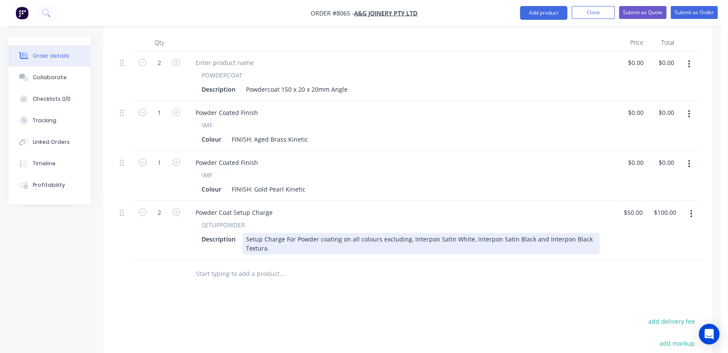
scroll to position [334, 0]
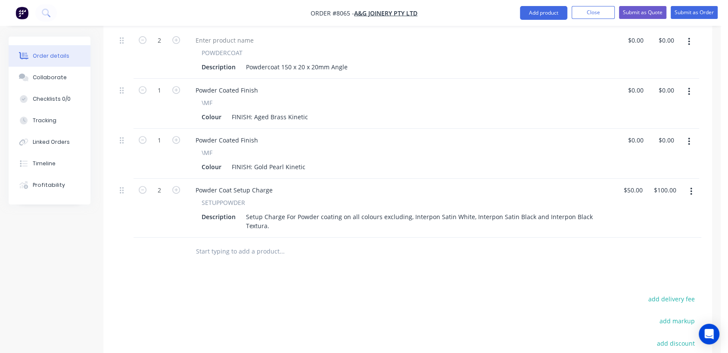
click at [246, 245] on input "text" at bounding box center [281, 251] width 172 height 17
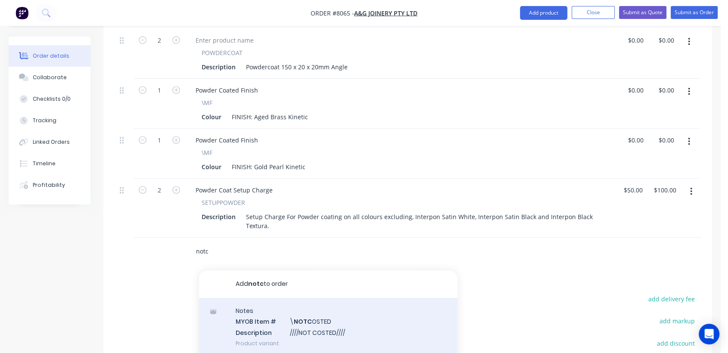
type input "notc"
click at [321, 316] on div "Notes MYOB Item # \ NOTC OSTED Description ////NOT COSTED//// Product variant" at bounding box center [328, 327] width 258 height 58
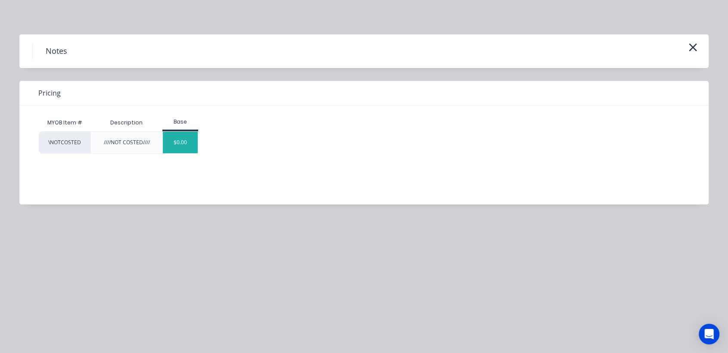
click at [173, 149] on div "$0.00" at bounding box center [180, 143] width 35 height 22
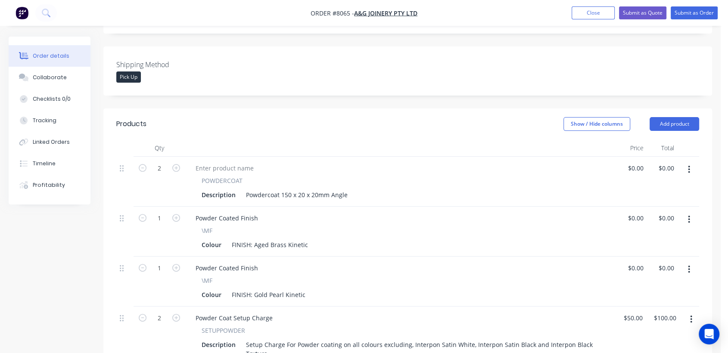
scroll to position [191, 0]
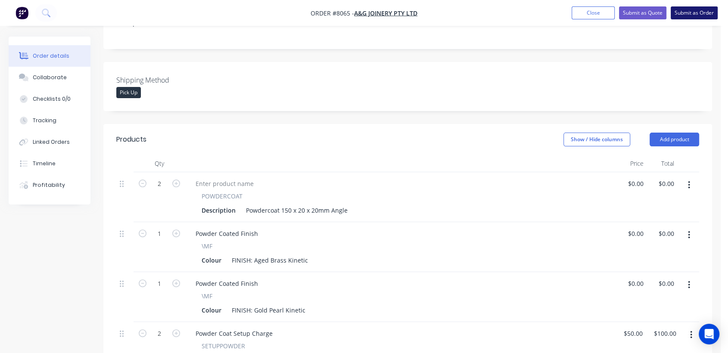
click at [705, 11] on button "Submit as Order" at bounding box center [693, 12] width 47 height 13
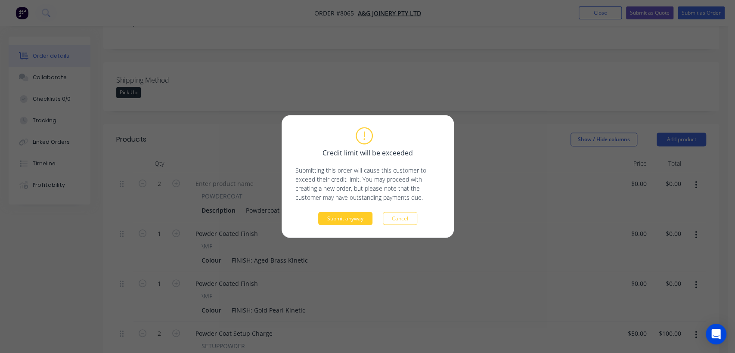
click at [334, 215] on button "Submit anyway" at bounding box center [345, 218] width 54 height 13
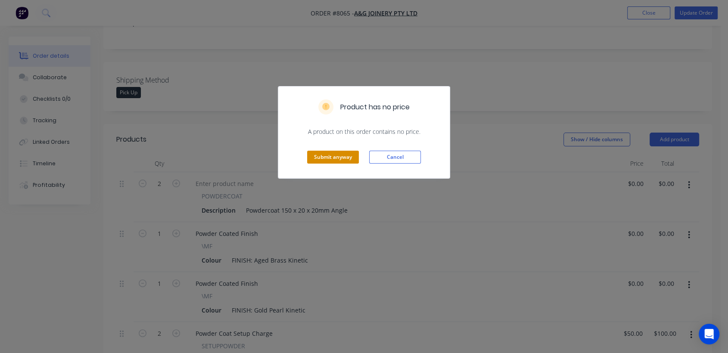
click at [327, 155] on button "Submit anyway" at bounding box center [333, 157] width 52 height 13
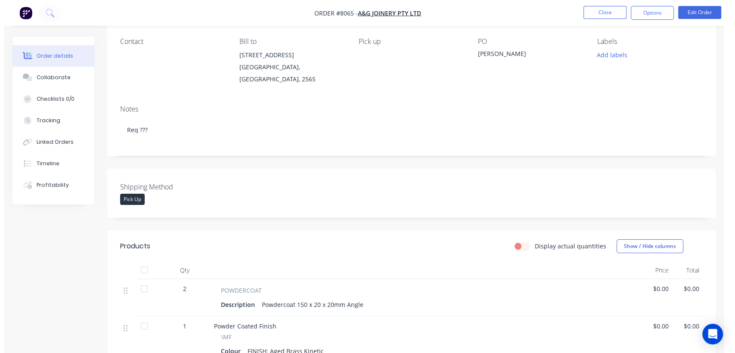
scroll to position [0, 0]
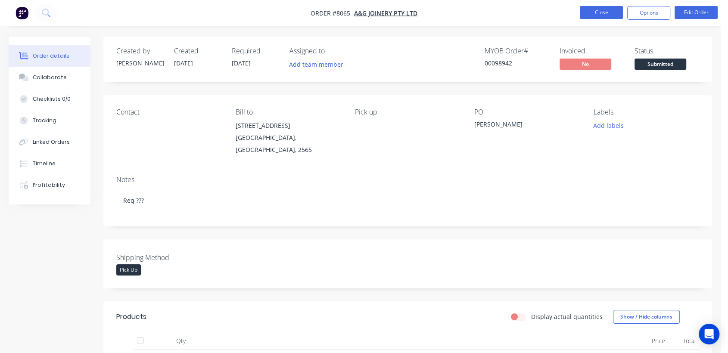
click at [593, 12] on button "Close" at bounding box center [600, 12] width 43 height 13
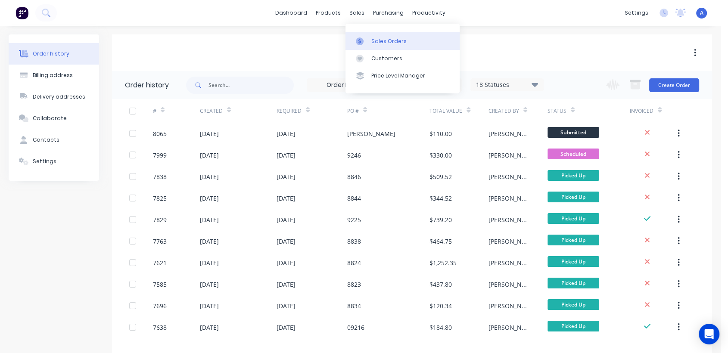
click at [370, 40] on link "Sales Orders" at bounding box center [402, 40] width 114 height 17
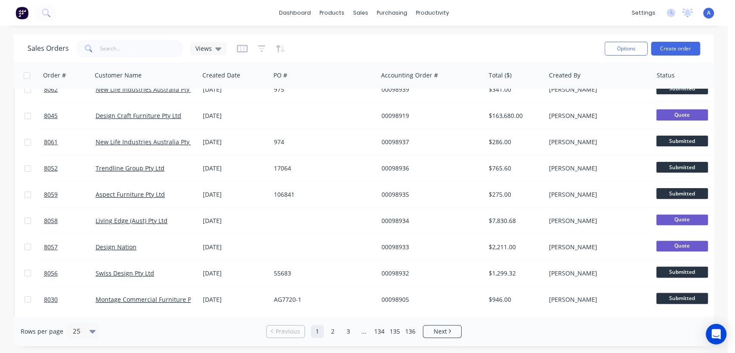
scroll to position [191, 0]
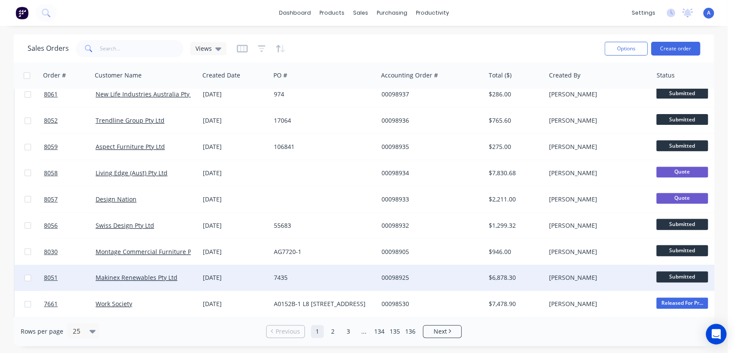
click at [307, 275] on div "7435" at bounding box center [322, 277] width 96 height 9
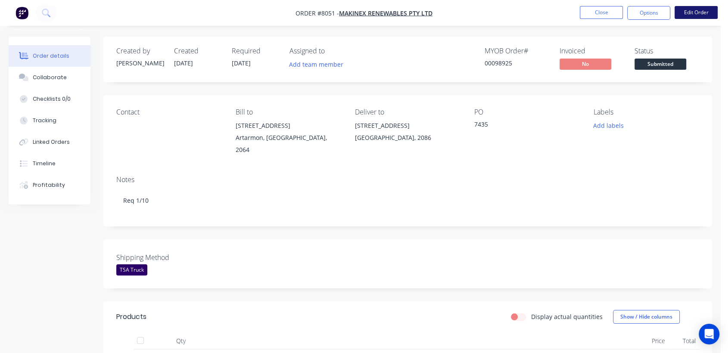
click at [692, 10] on button "Edit Order" at bounding box center [695, 12] width 43 height 13
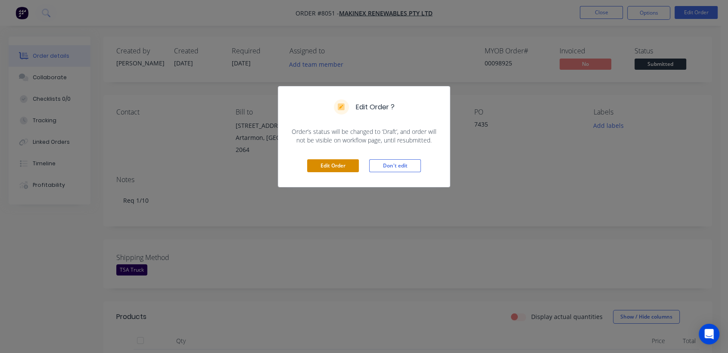
click at [344, 166] on button "Edit Order" at bounding box center [333, 165] width 52 height 13
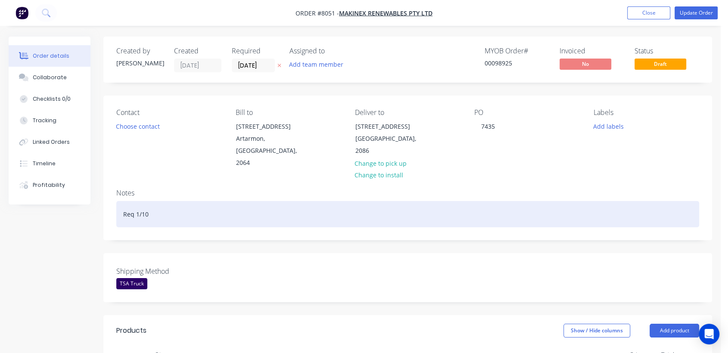
drag, startPoint x: 151, startPoint y: 204, endPoint x: 168, endPoint y: 245, distance: 44.4
click at [136, 202] on div "Req 1/10" at bounding box center [407, 214] width 582 height 26
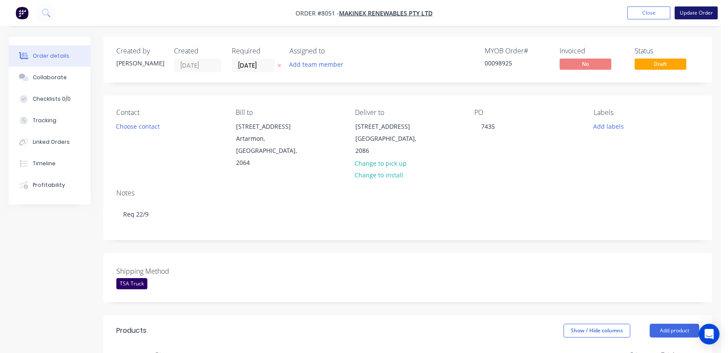
click at [687, 10] on button "Update Order" at bounding box center [695, 12] width 43 height 13
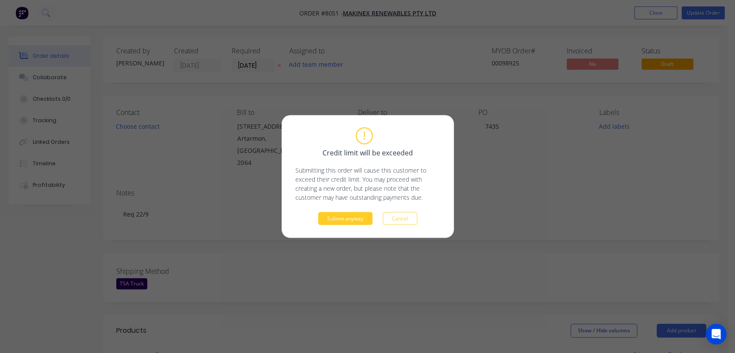
click at [357, 214] on button "Submit anyway" at bounding box center [345, 218] width 54 height 13
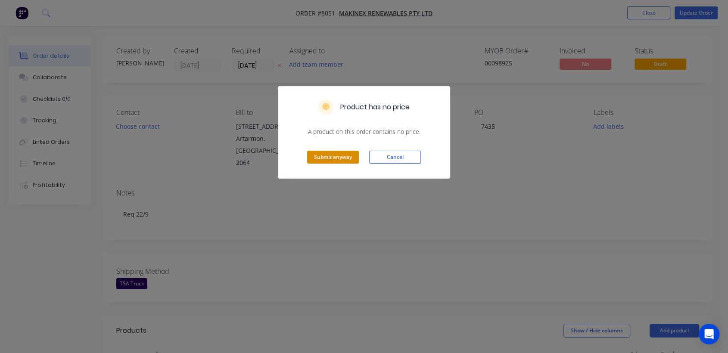
click at [325, 159] on button "Submit anyway" at bounding box center [333, 157] width 52 height 13
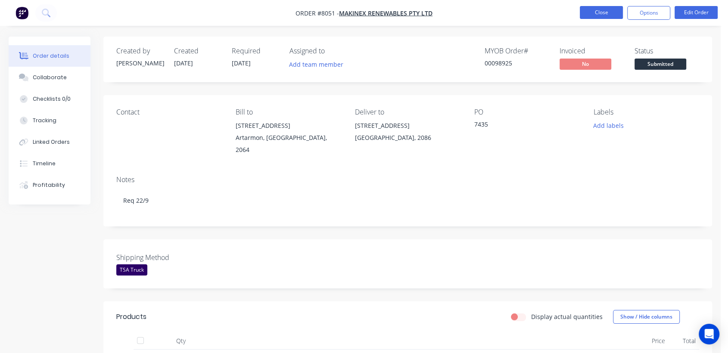
click at [597, 10] on button "Close" at bounding box center [600, 12] width 43 height 13
